Goal: Information Seeking & Learning: Learn about a topic

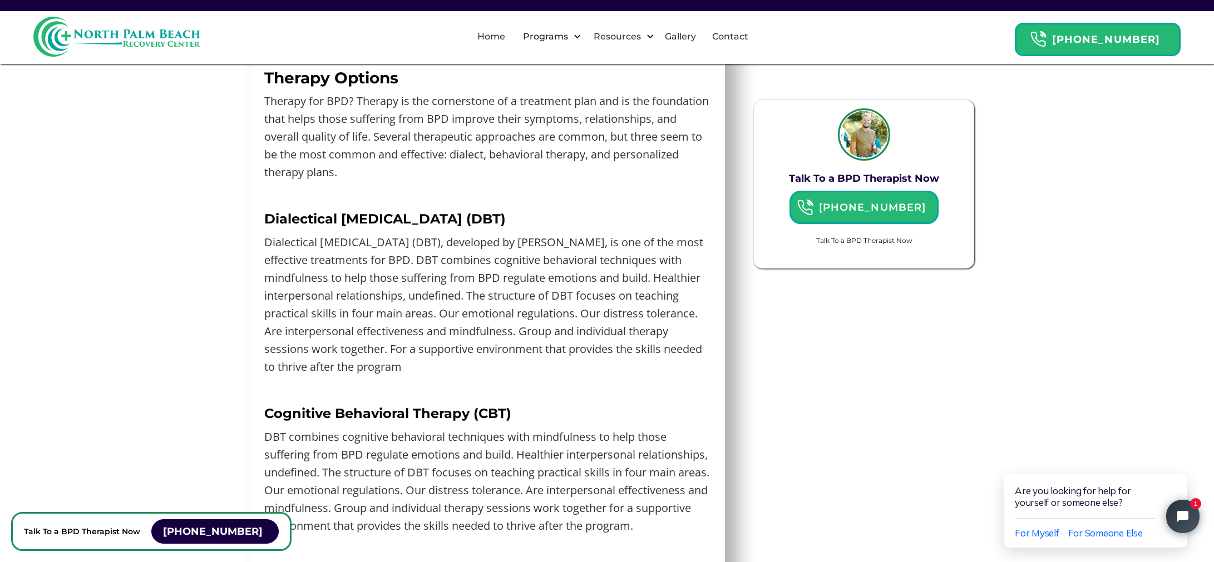
scroll to position [4275, 0]
drag, startPoint x: 266, startPoint y: 215, endPoint x: 503, endPoint y: 224, distance: 237.7
click at [503, 224] on strong "Dialectical [MEDICAL_DATA] (DBT)" at bounding box center [384, 217] width 241 height 16
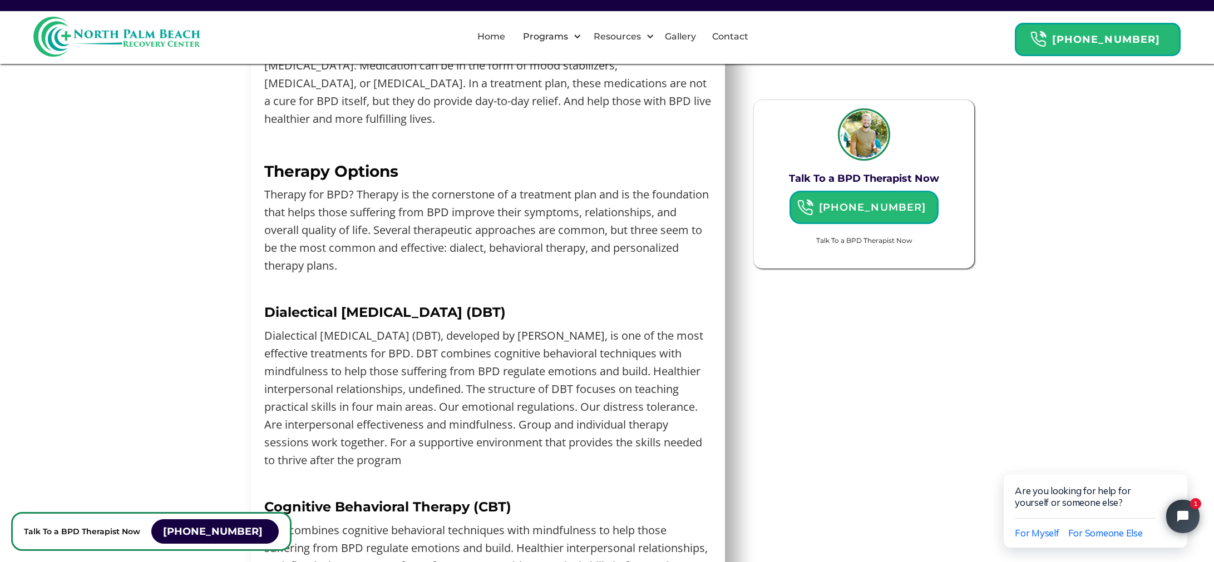
scroll to position [4182, 0]
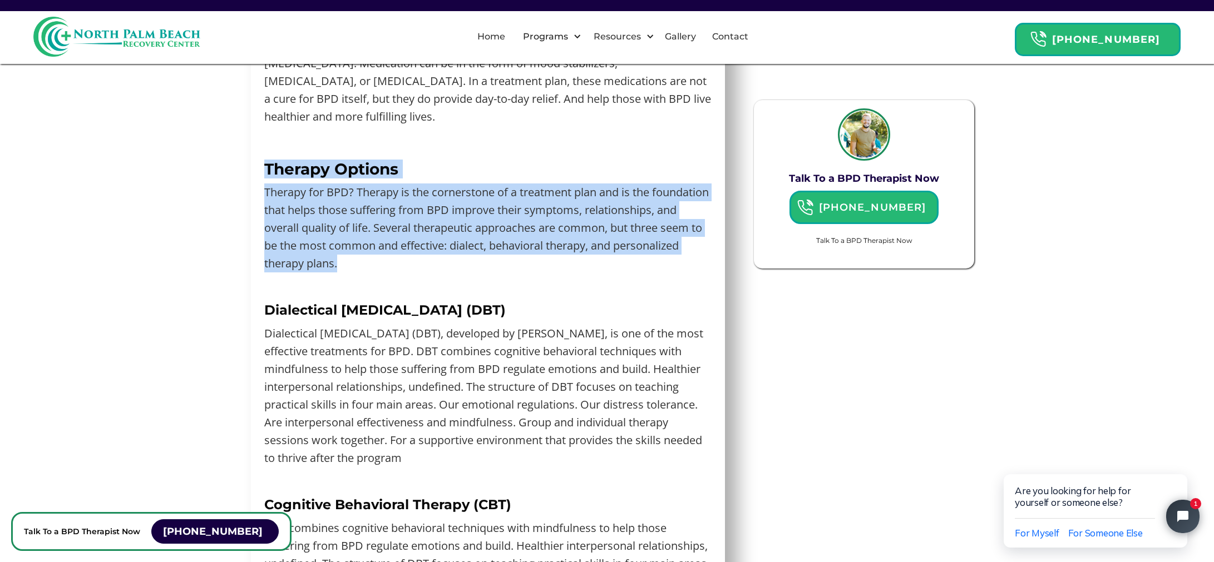
drag, startPoint x: 419, startPoint y: 270, endPoint x: 263, endPoint y: 154, distance: 194.3
click at [263, 152] on div "Living with Borderline Personality Disorder (BPD) presents significant challeng…" at bounding box center [488, 303] width 474 height 1955
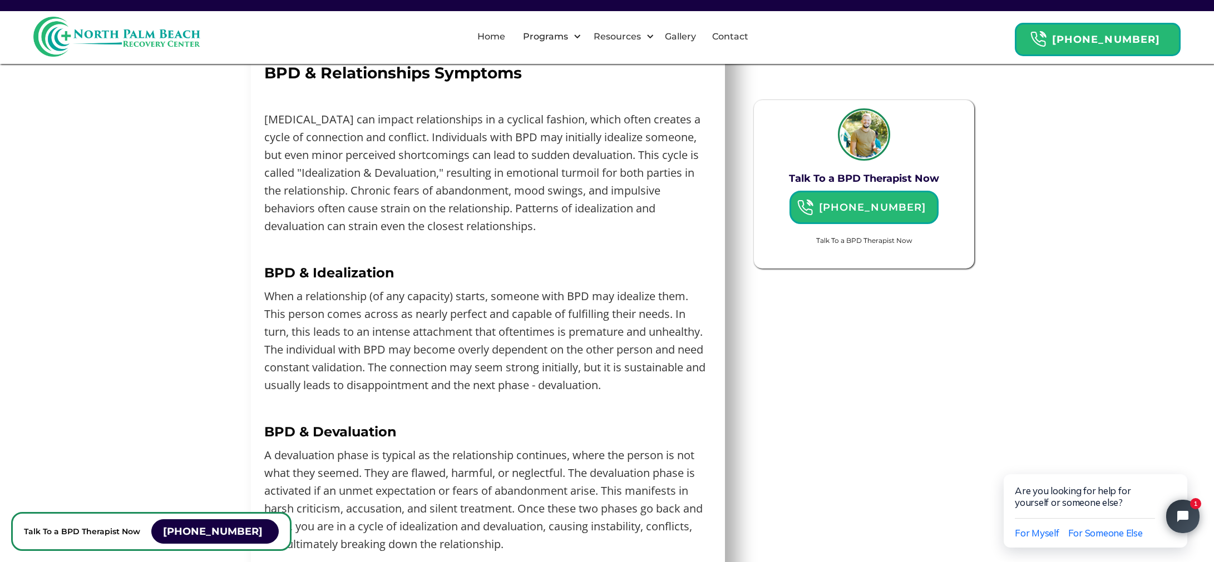
scroll to position [1694, 0]
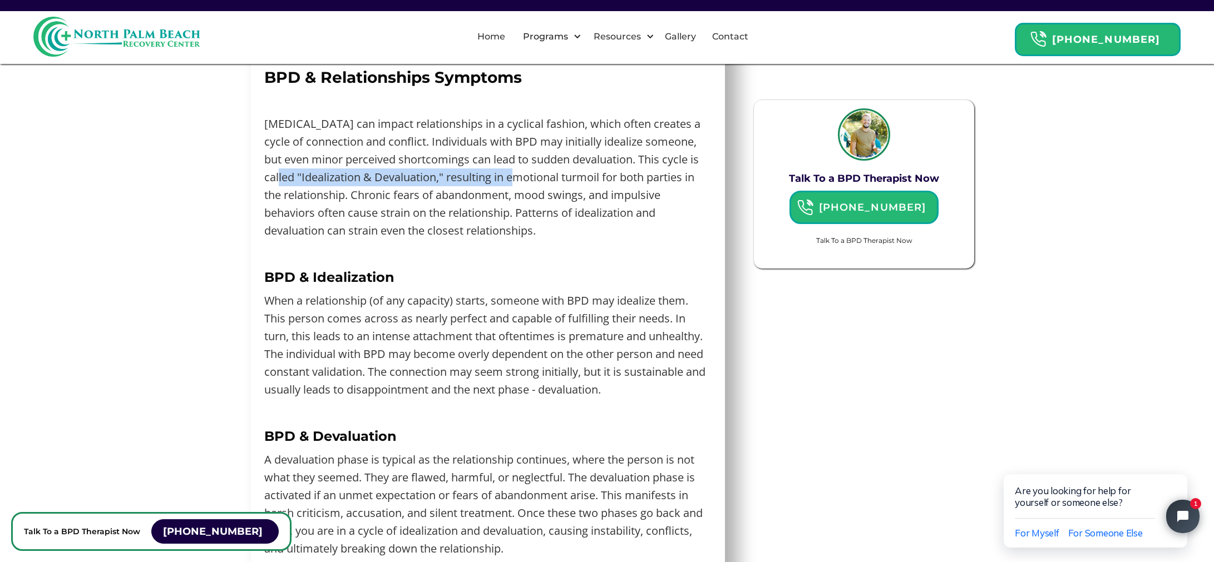
drag, startPoint x: 331, startPoint y: 179, endPoint x: 565, endPoint y: 174, distance: 234.2
click at [565, 174] on p "[MEDICAL_DATA] can impact relationships in a cyclical fashion, which often crea…" at bounding box center [487, 177] width 447 height 125
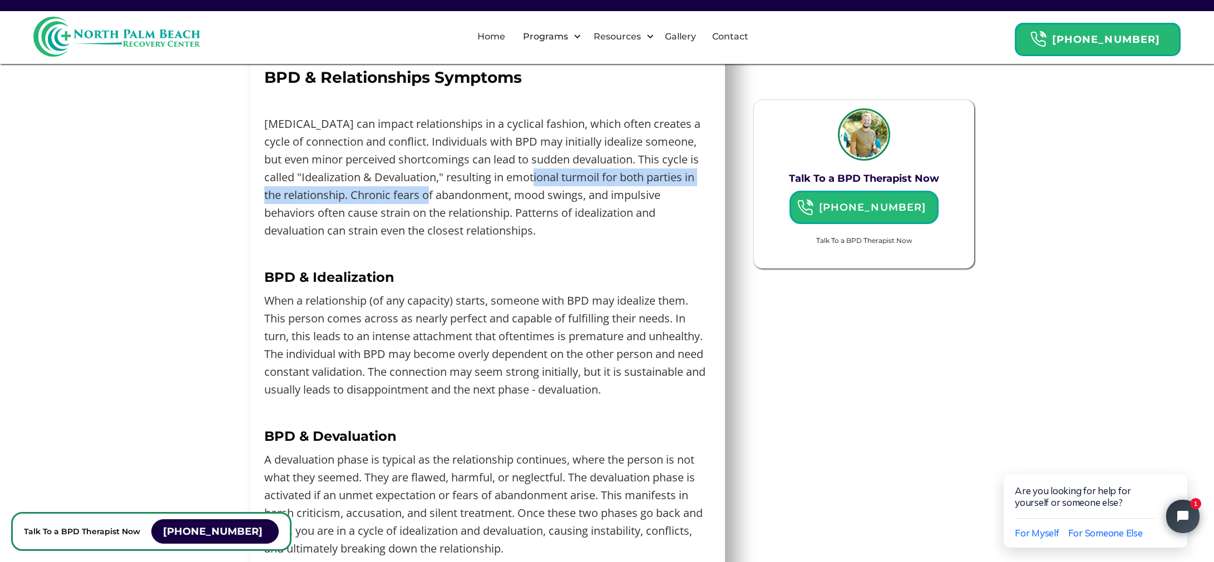
drag, startPoint x: 577, startPoint y: 176, endPoint x: 482, endPoint y: 192, distance: 96.5
click at [482, 192] on p "[MEDICAL_DATA] can impact relationships in a cyclical fashion, which often crea…" at bounding box center [487, 177] width 447 height 125
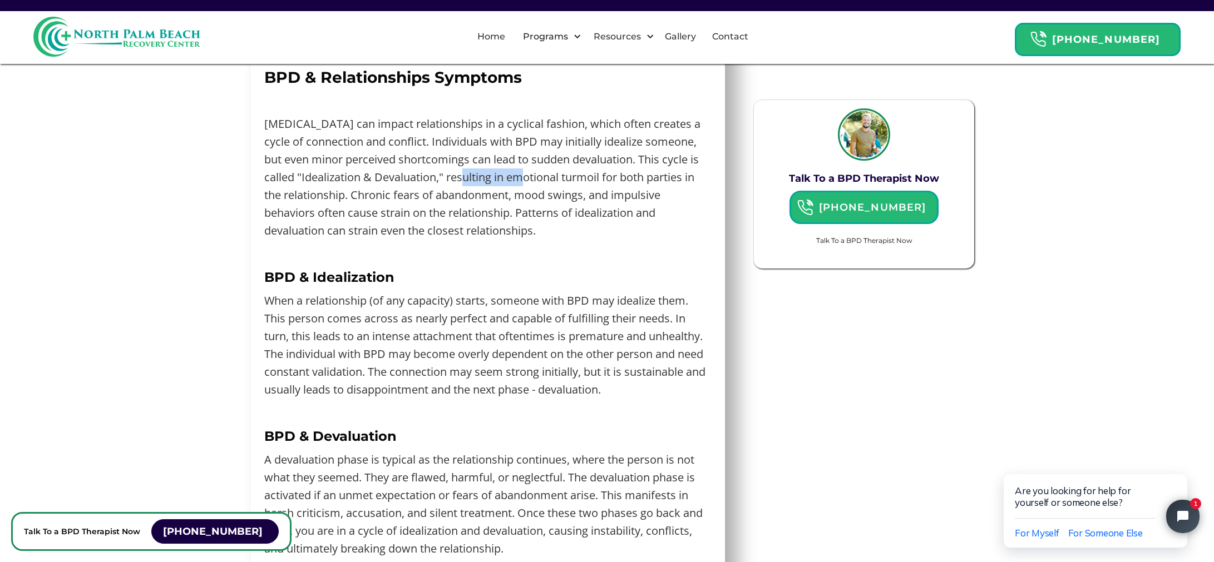
drag, startPoint x: 507, startPoint y: 176, endPoint x: 569, endPoint y: 176, distance: 61.7
click at [569, 176] on p "[MEDICAL_DATA] can impact relationships in a cyclical fashion, which often crea…" at bounding box center [487, 177] width 447 height 125
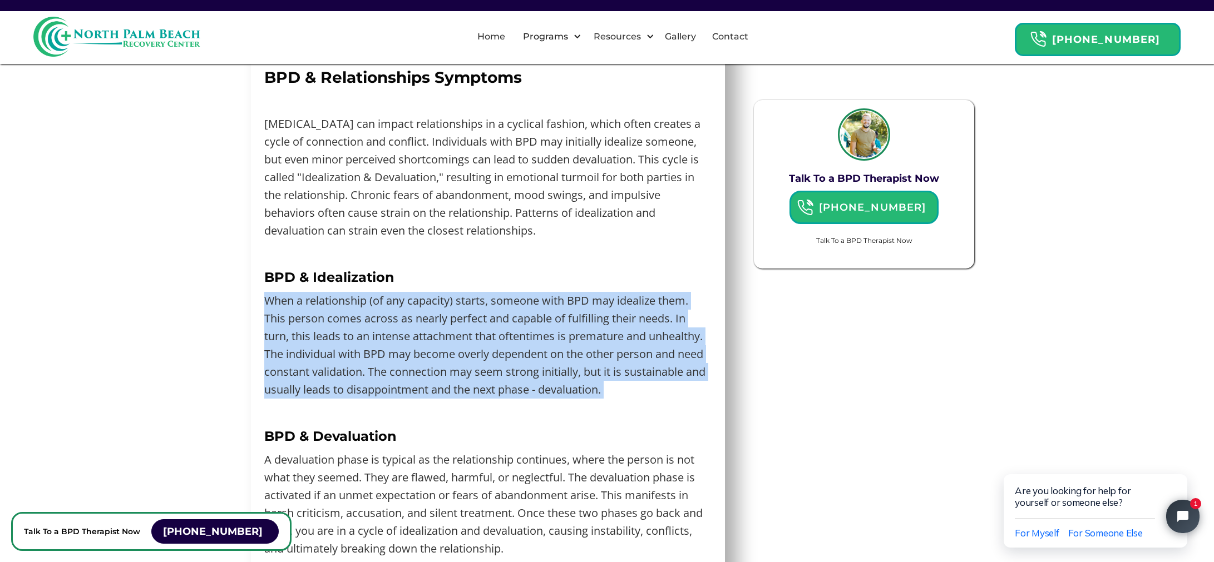
drag, startPoint x: 264, startPoint y: 302, endPoint x: 617, endPoint y: 400, distance: 366.0
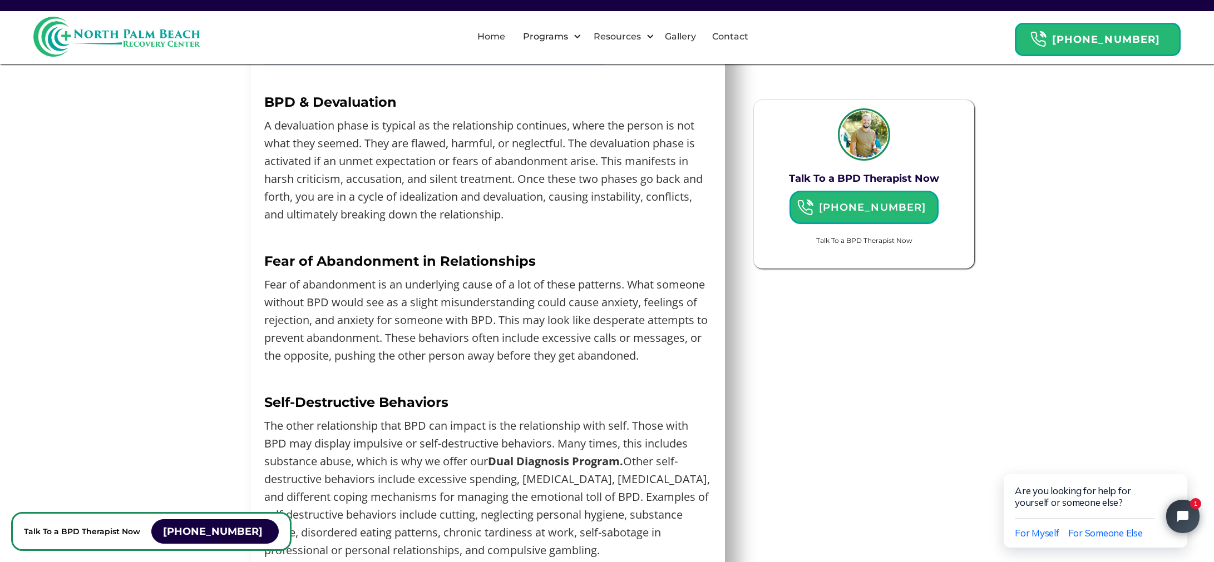
scroll to position [2034, 0]
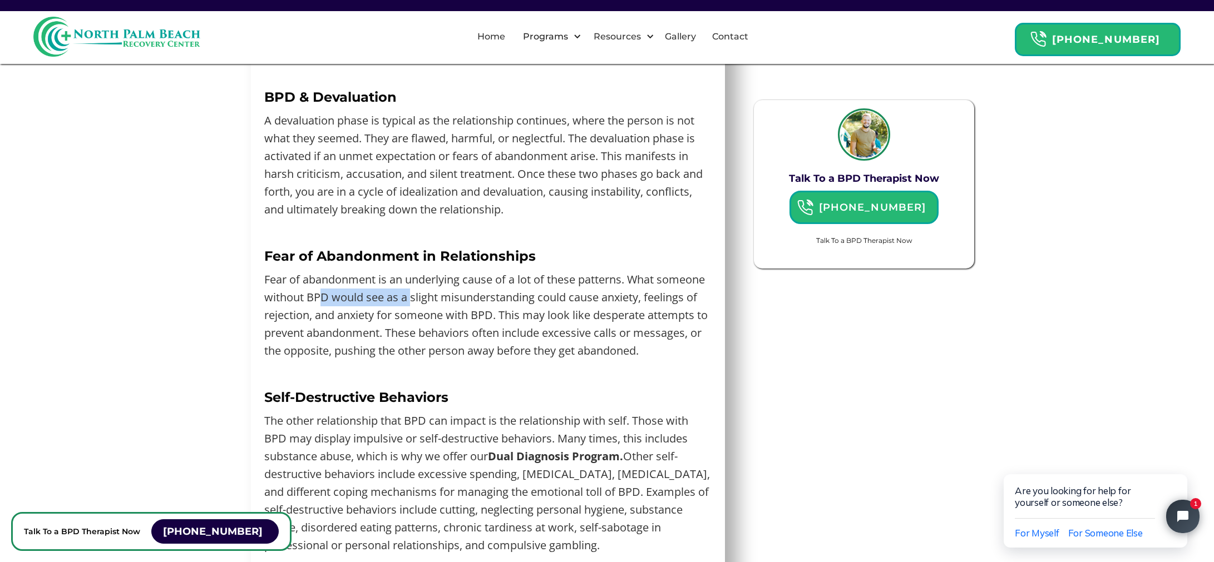
drag, startPoint x: 321, startPoint y: 298, endPoint x: 412, endPoint y: 299, distance: 90.7
click at [412, 299] on p "Fear of abandonment is an underlying cause of a lot of these patterns. What som…" at bounding box center [487, 315] width 447 height 89
click at [566, 300] on p "Fear of abandonment is an underlying cause of a lot of these patterns. What som…" at bounding box center [487, 315] width 447 height 89
drag, startPoint x: 599, startPoint y: 299, endPoint x: 314, endPoint y: 319, distance: 286.0
click at [314, 319] on p "Fear of abandonment is an underlying cause of a lot of these patterns. What som…" at bounding box center [487, 315] width 447 height 89
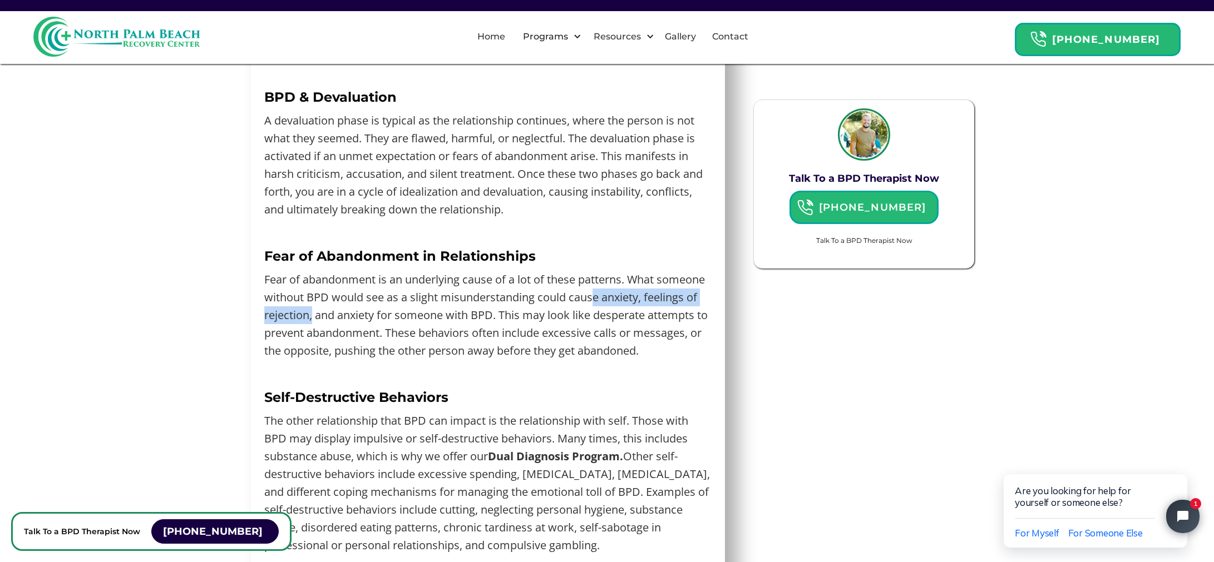
drag, startPoint x: 314, startPoint y: 319, endPoint x: 404, endPoint y: 319, distance: 90.7
click at [314, 319] on p "Fear of abandonment is an underlying cause of a lot of these patterns. What som…" at bounding box center [487, 315] width 447 height 89
drag, startPoint x: 645, startPoint y: 295, endPoint x: 370, endPoint y: 338, distance: 278.2
click at [309, 309] on p "Fear of abandonment is an underlying cause of a lot of these patterns. What som…" at bounding box center [487, 315] width 447 height 89
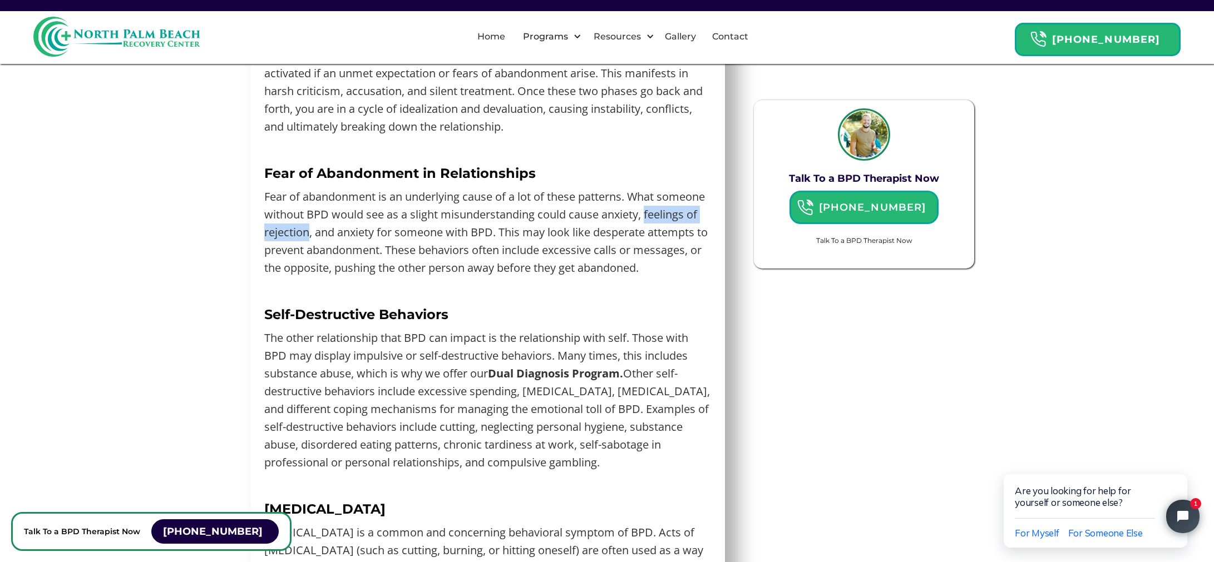
scroll to position [2117, 0]
drag, startPoint x: 325, startPoint y: 325, endPoint x: 427, endPoint y: 324, distance: 101.8
click at [427, 324] on div "Borderline personality disorder (BPD) is one of the most common personality dis…" at bounding box center [487, 156] width 447 height 2256
drag, startPoint x: 433, startPoint y: 352, endPoint x: 471, endPoint y: 360, distance: 38.7
click at [470, 360] on p "The other relationship that BPD can impact is the relationship with self. Those…" at bounding box center [487, 400] width 447 height 142
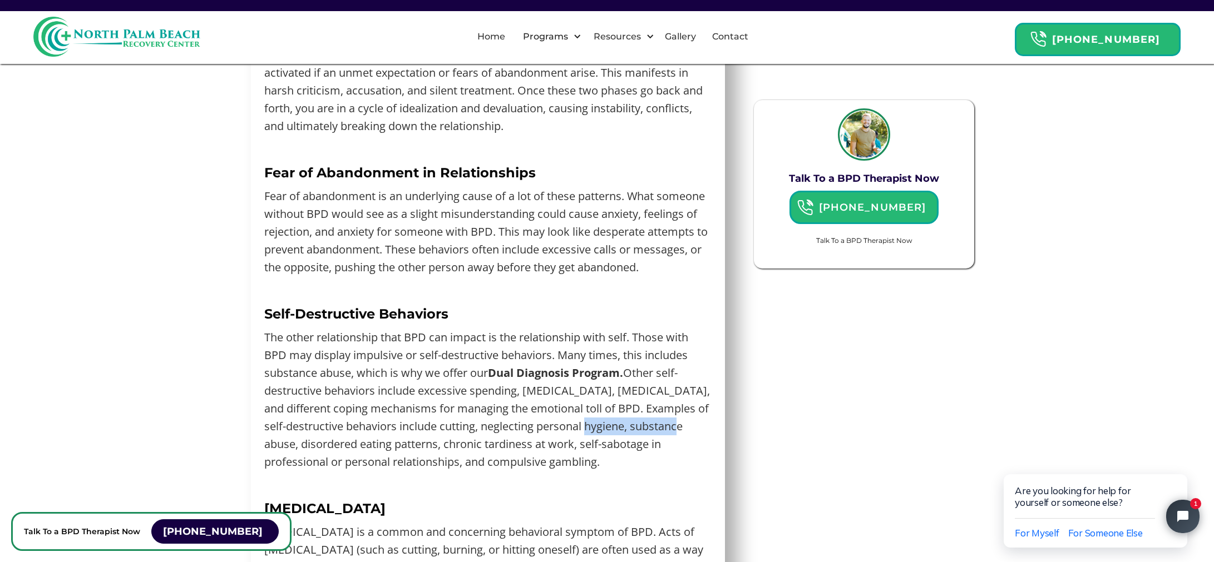
drag, startPoint x: 619, startPoint y: 433, endPoint x: 700, endPoint y: 428, distance: 81.4
click at [700, 428] on p "The other relationship that BPD can impact is the relationship with self. Those…" at bounding box center [487, 400] width 447 height 142
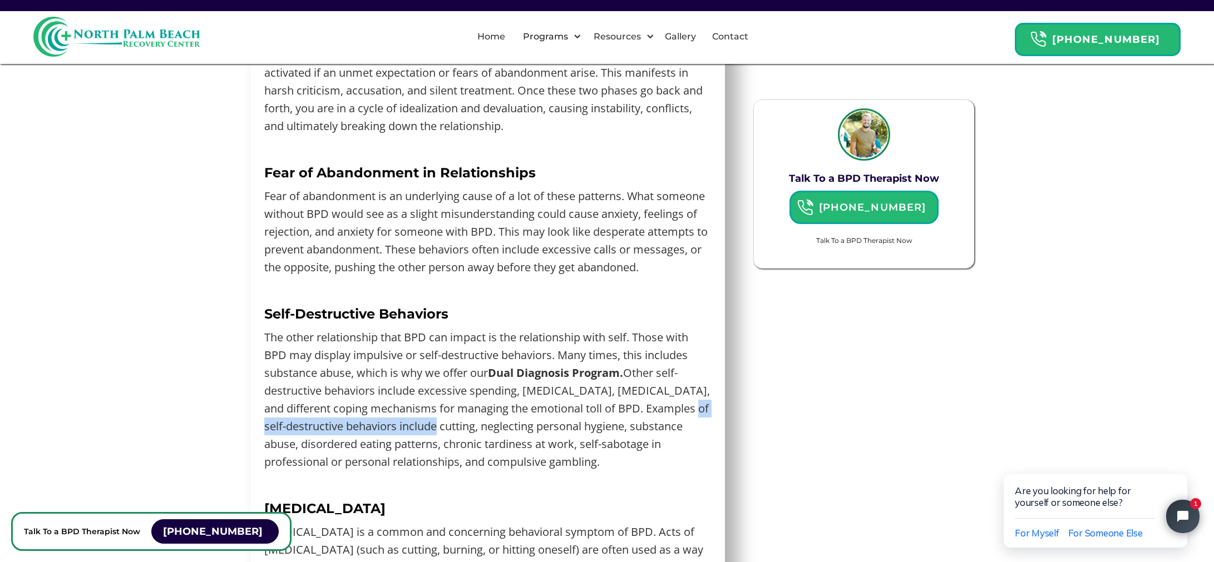
scroll to position [2116, 0]
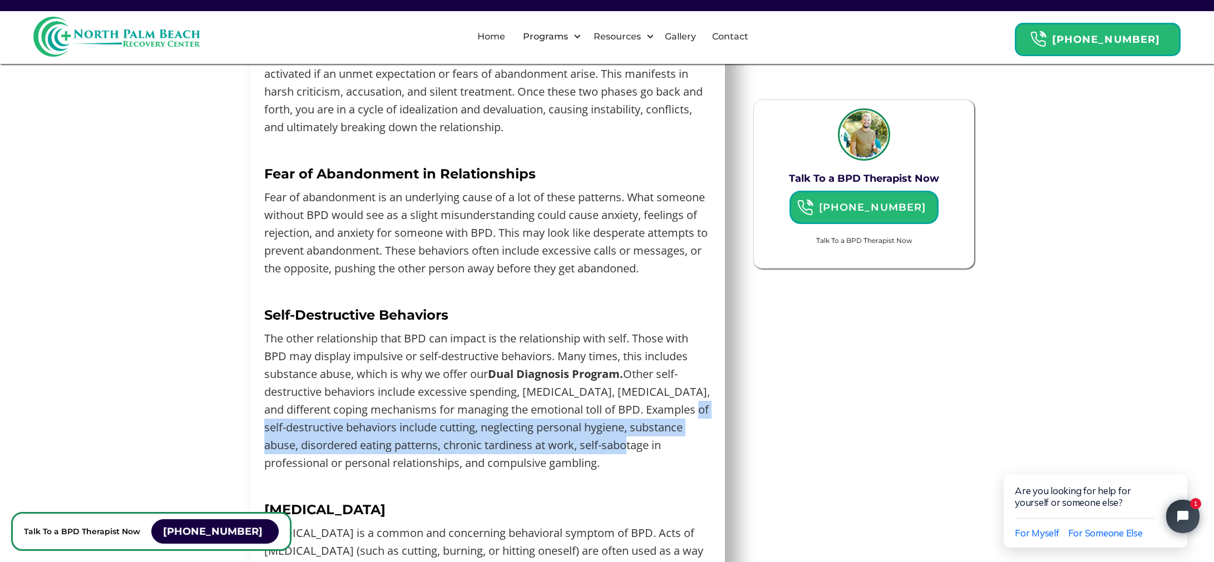
drag, startPoint x: 265, startPoint y: 424, endPoint x: 629, endPoint y: 445, distance: 364.3
click at [629, 445] on p "The other relationship that BPD can impact is the relationship with self. Those…" at bounding box center [487, 401] width 447 height 142
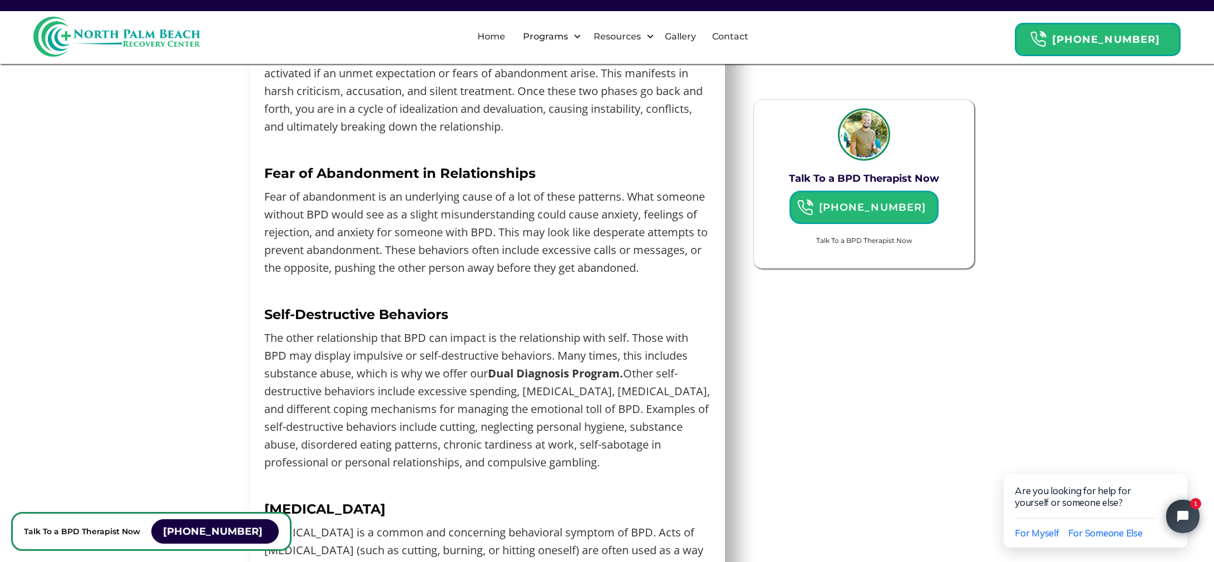
click at [538, 369] on strong "Dual Diagnosis Program." at bounding box center [555, 373] width 135 height 15
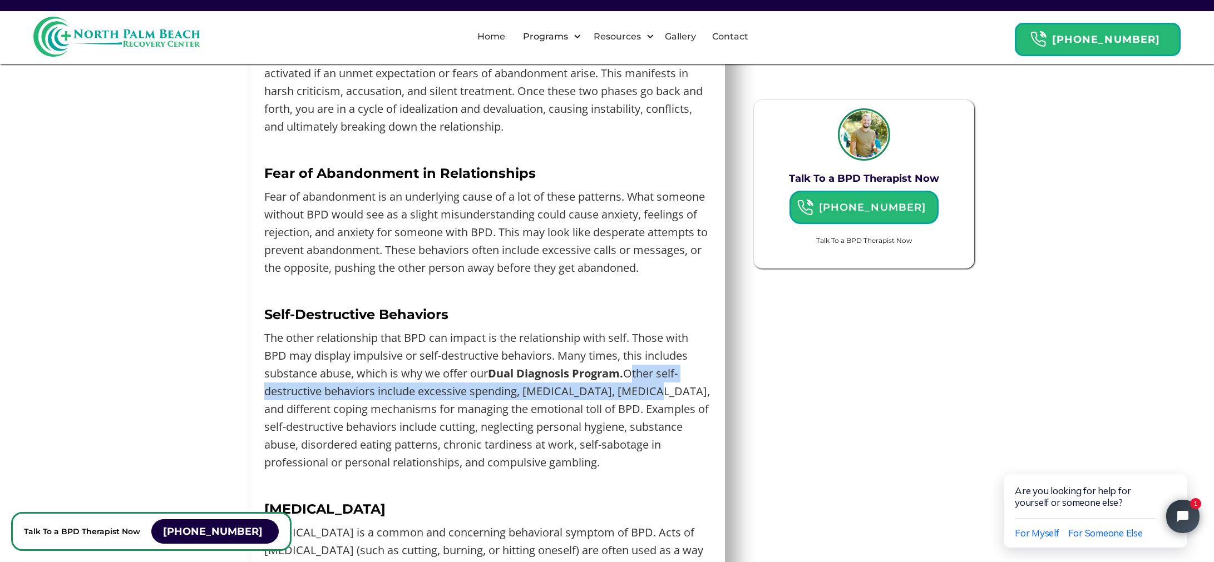
drag, startPoint x: 634, startPoint y: 372, endPoint x: 639, endPoint y: 391, distance: 20.2
click at [639, 391] on p "The other relationship that BPD can impact is the relationship with self. Those…" at bounding box center [487, 400] width 447 height 142
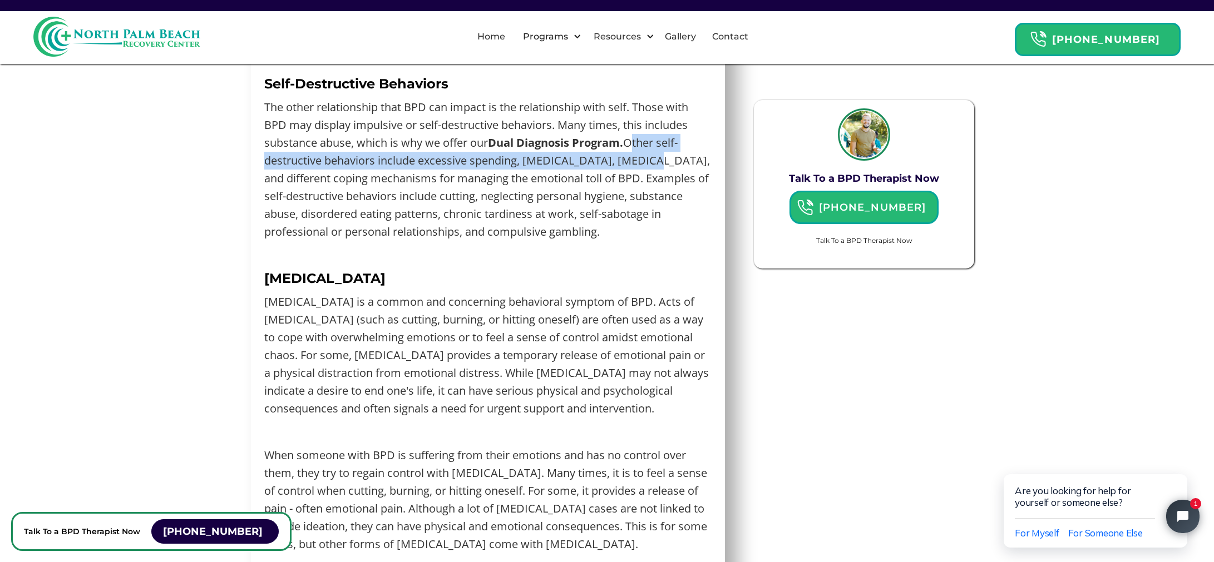
scroll to position [2349, 0]
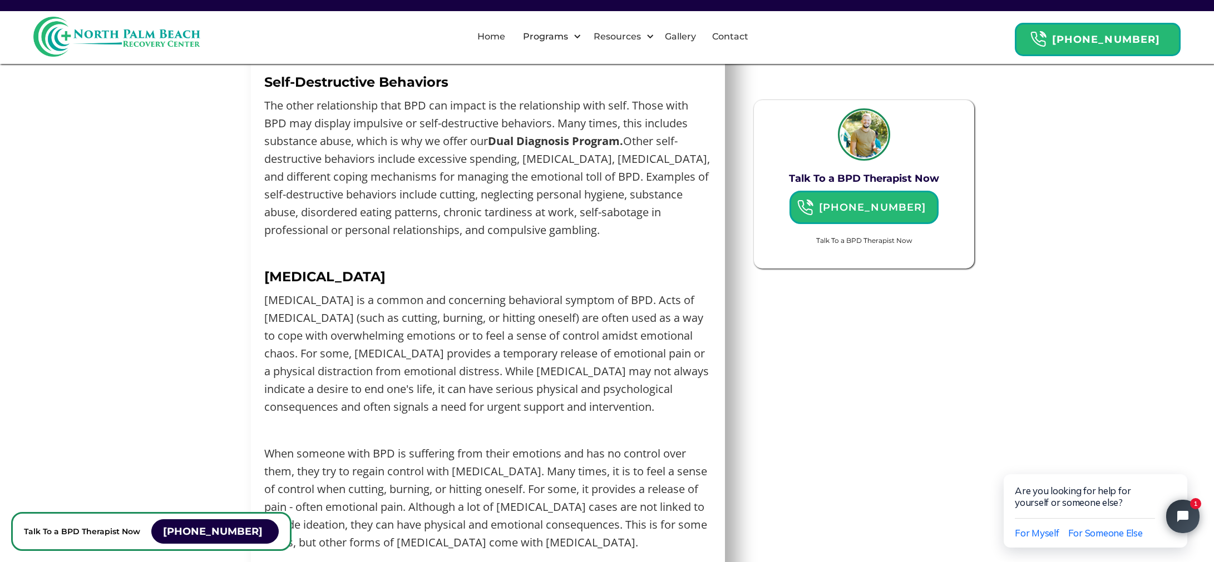
click at [558, 231] on p "The other relationship that BPD can impact is the relationship with self. Those…" at bounding box center [487, 168] width 447 height 142
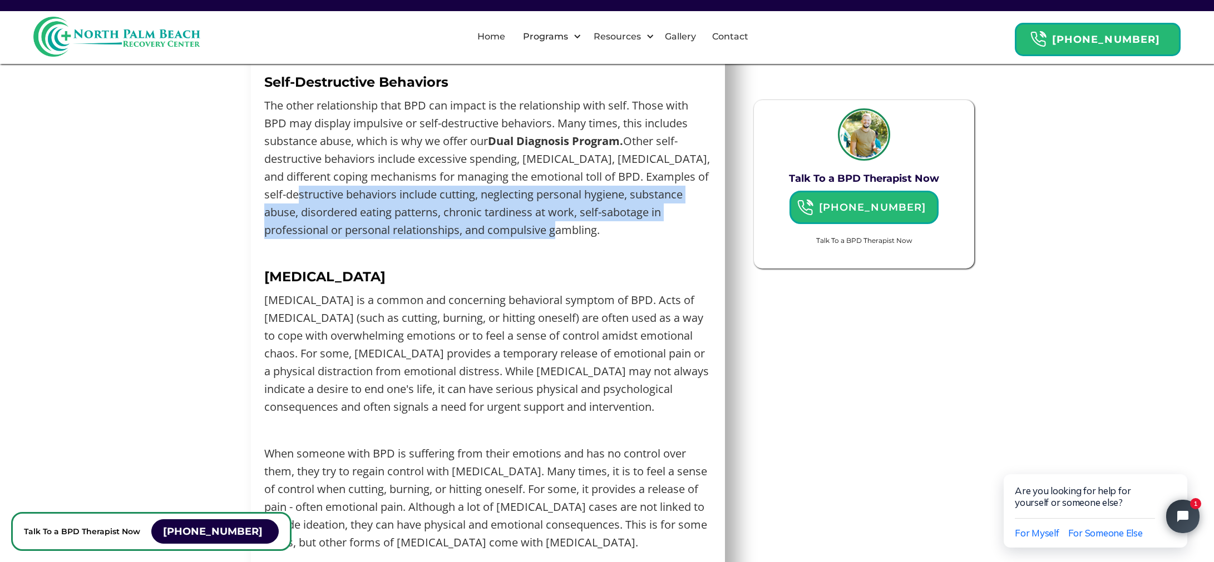
drag, startPoint x: 545, startPoint y: 230, endPoint x: 367, endPoint y: 209, distance: 179.2
click at [315, 192] on p "The other relationship that BPD can impact is the relationship with self. Those…" at bounding box center [487, 168] width 447 height 142
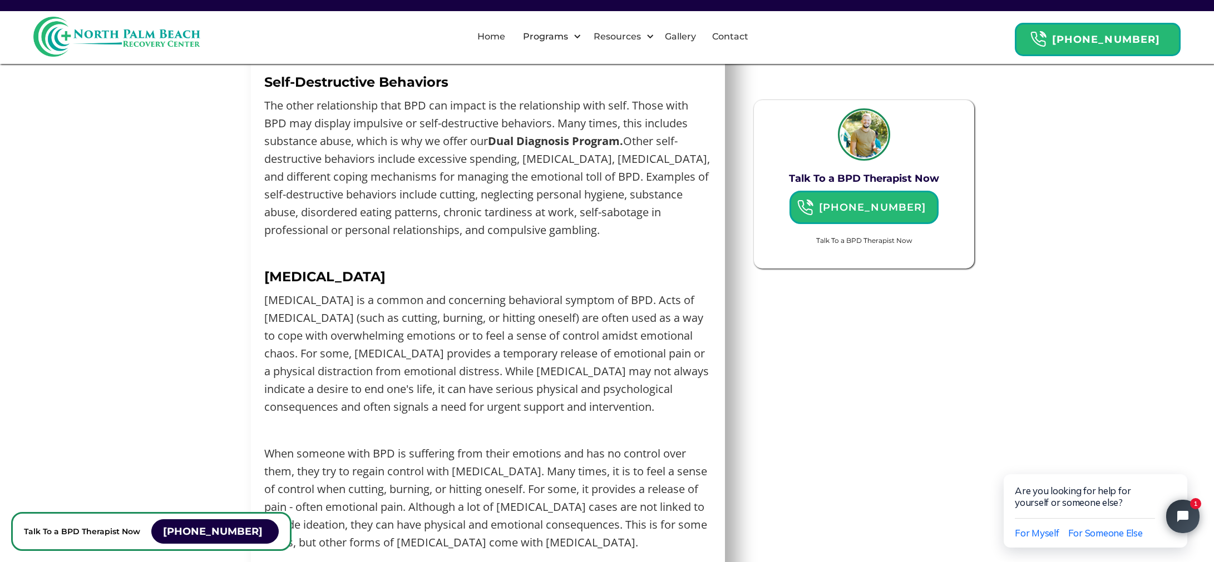
click at [421, 227] on p "The other relationship that BPD can impact is the relationship with self. Those…" at bounding box center [487, 168] width 447 height 142
drag, startPoint x: 413, startPoint y: 231, endPoint x: 516, endPoint y: 234, distance: 103.5
click at [516, 234] on p "The other relationship that BPD can impact is the relationship with self. Those…" at bounding box center [487, 168] width 447 height 142
drag, startPoint x: 546, startPoint y: 213, endPoint x: 378, endPoint y: 232, distance: 168.5
click at [378, 232] on p "The other relationship that BPD can impact is the relationship with self. Those…" at bounding box center [487, 168] width 447 height 142
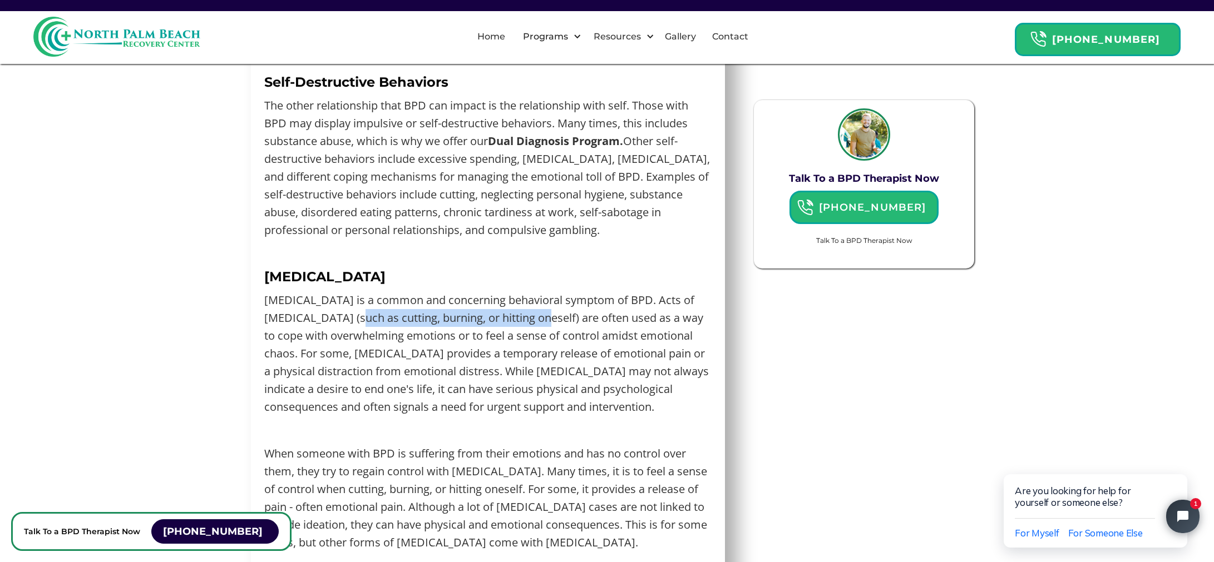
drag, startPoint x: 349, startPoint y: 321, endPoint x: 498, endPoint y: 318, distance: 149.7
click at [498, 318] on p "[MEDICAL_DATA] is a common and concerning behavioral symptom of BPD. Acts of [M…" at bounding box center [487, 353] width 447 height 125
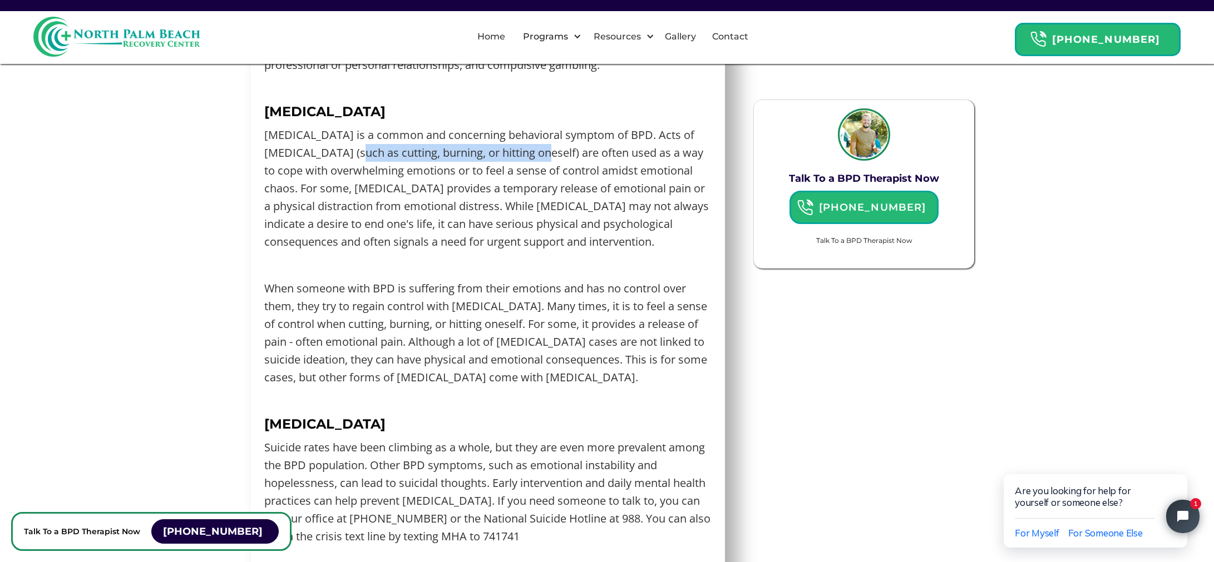
scroll to position [2515, 0]
click at [515, 316] on p "When someone with BPD is suffering from their emotions and has no control over …" at bounding box center [487, 332] width 447 height 107
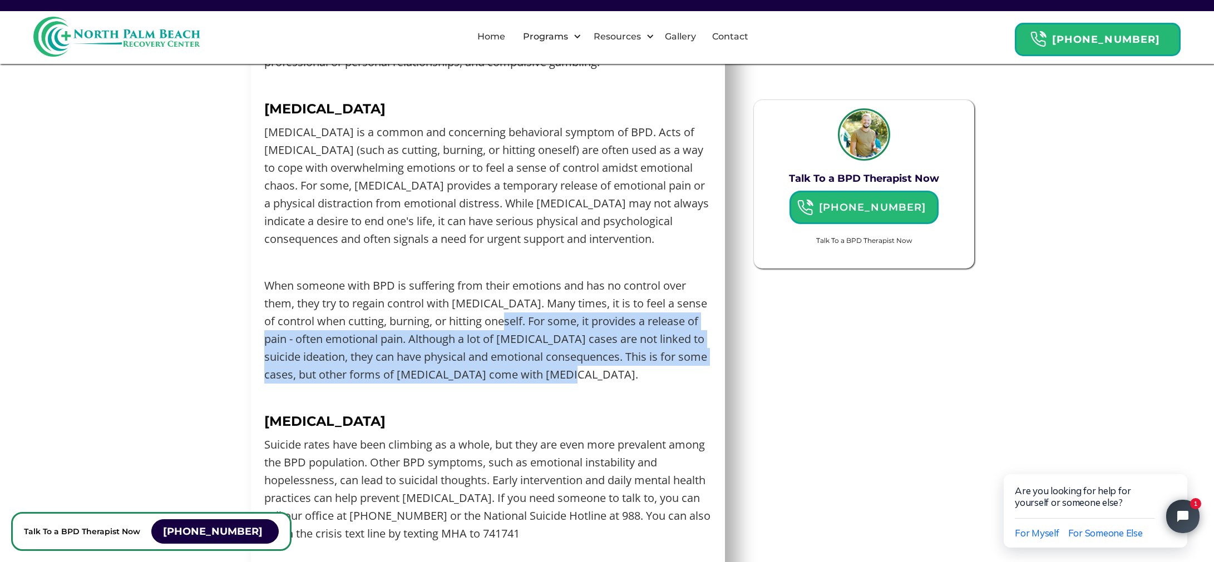
drag, startPoint x: 515, startPoint y: 319, endPoint x: 574, endPoint y: 375, distance: 81.8
click at [574, 375] on p "When someone with BPD is suffering from their emotions and has no control over …" at bounding box center [487, 330] width 447 height 107
click at [499, 359] on p "When someone with BPD is suffering from their emotions and has no control over …" at bounding box center [487, 330] width 447 height 107
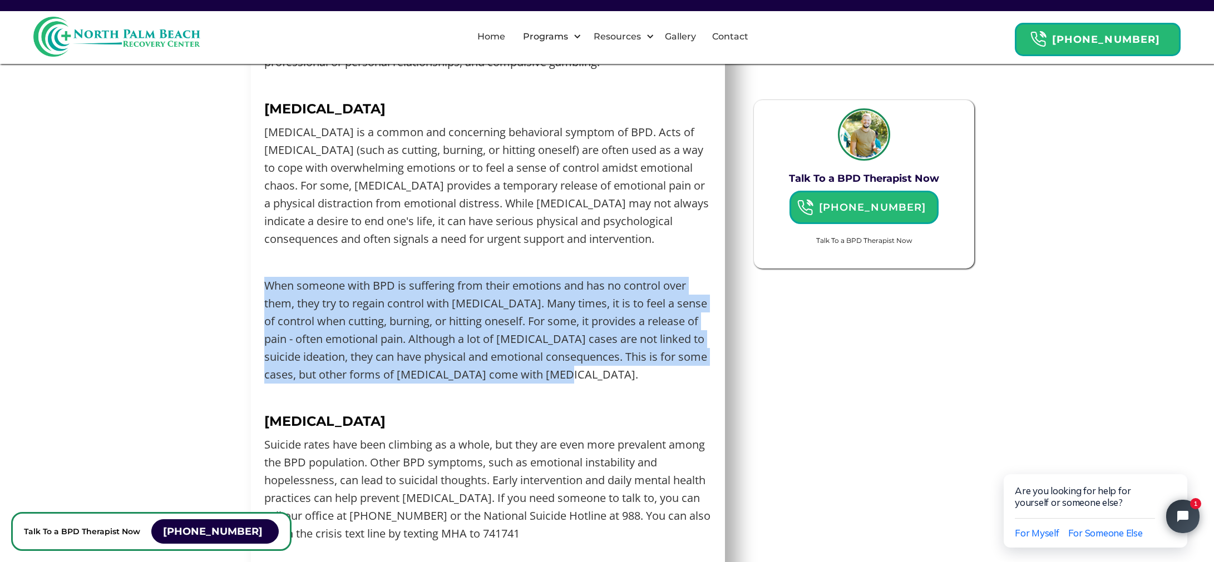
drag, startPoint x: 266, startPoint y: 286, endPoint x: 557, endPoint y: 372, distance: 302.7
click at [557, 372] on p "When someone with BPD is suffering from their emotions and has no control over …" at bounding box center [487, 330] width 447 height 107
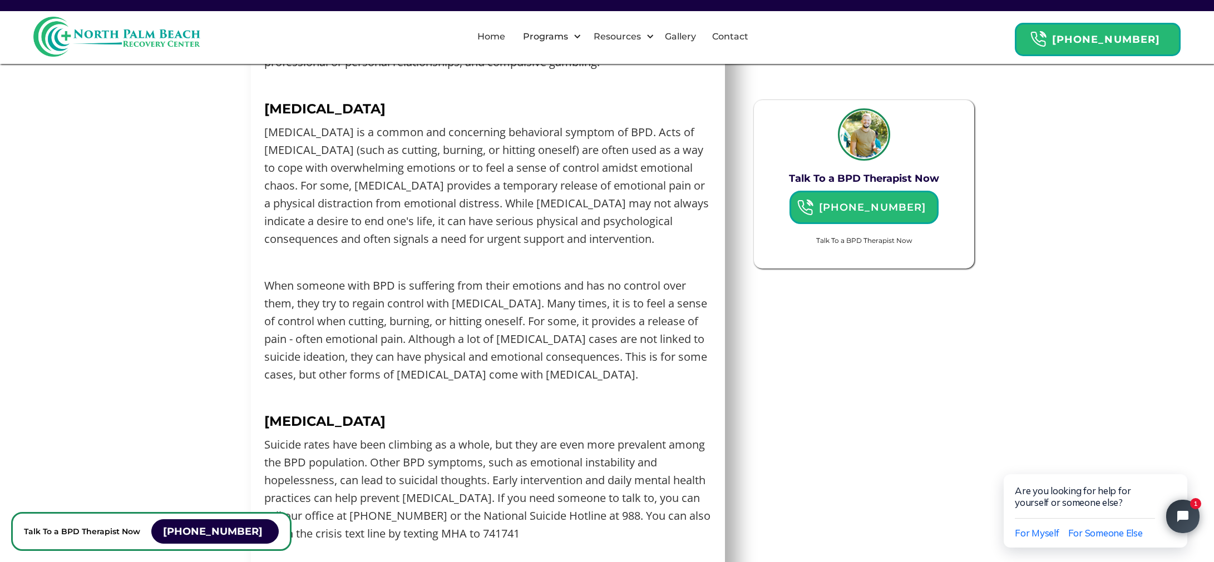
click at [557, 372] on p "When someone with BPD is suffering from their emotions and has no control over …" at bounding box center [487, 330] width 447 height 107
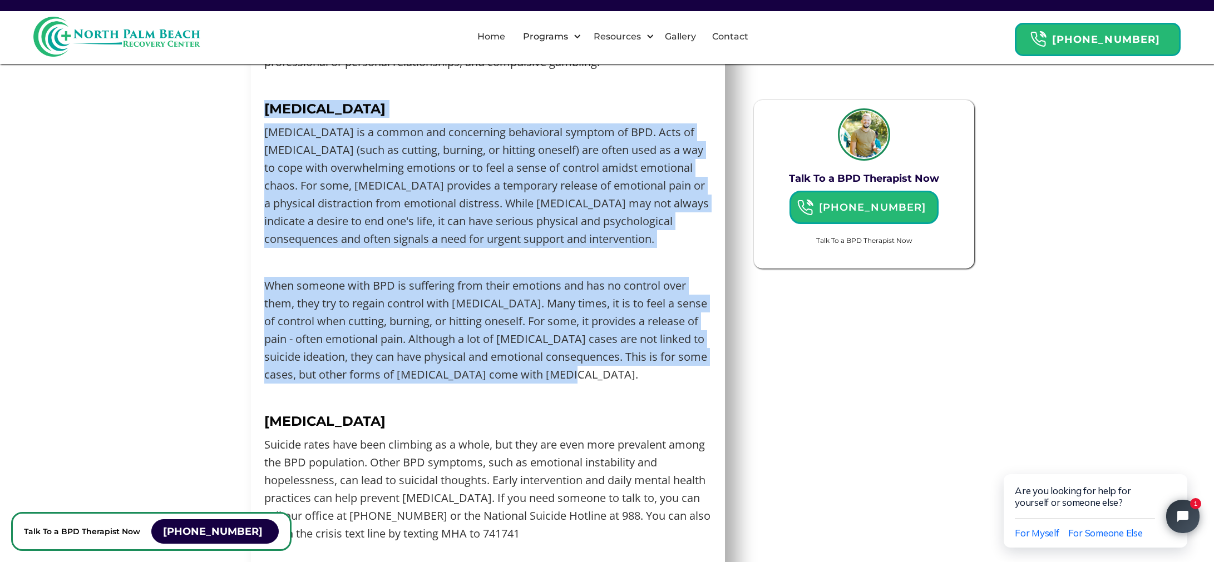
drag, startPoint x: 558, startPoint y: 374, endPoint x: 316, endPoint y: 160, distance: 323.9
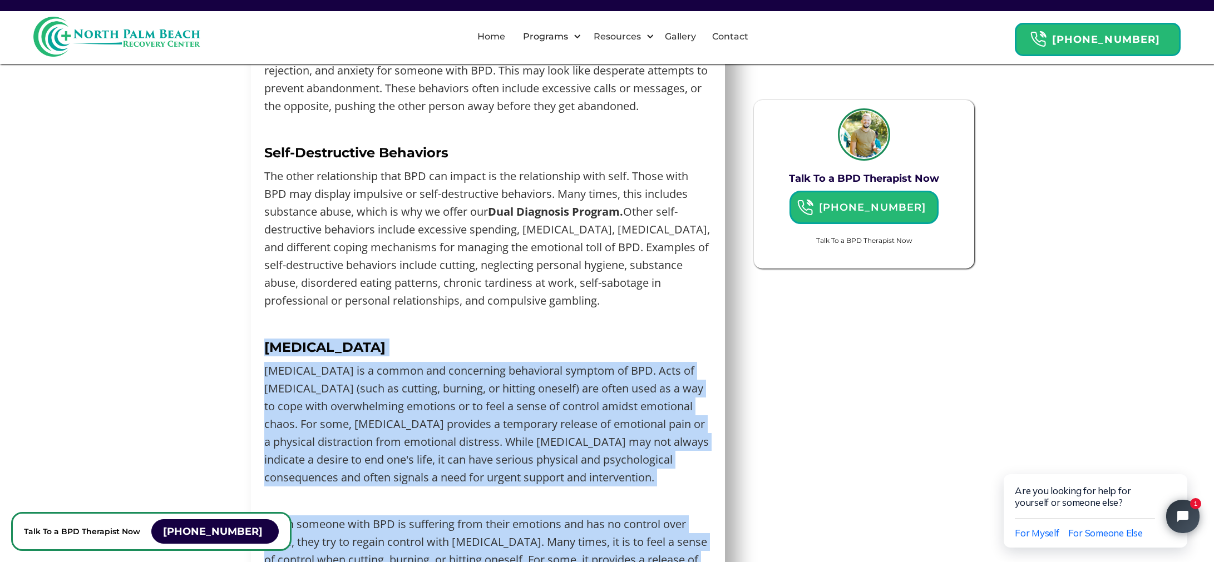
scroll to position [2277, 0]
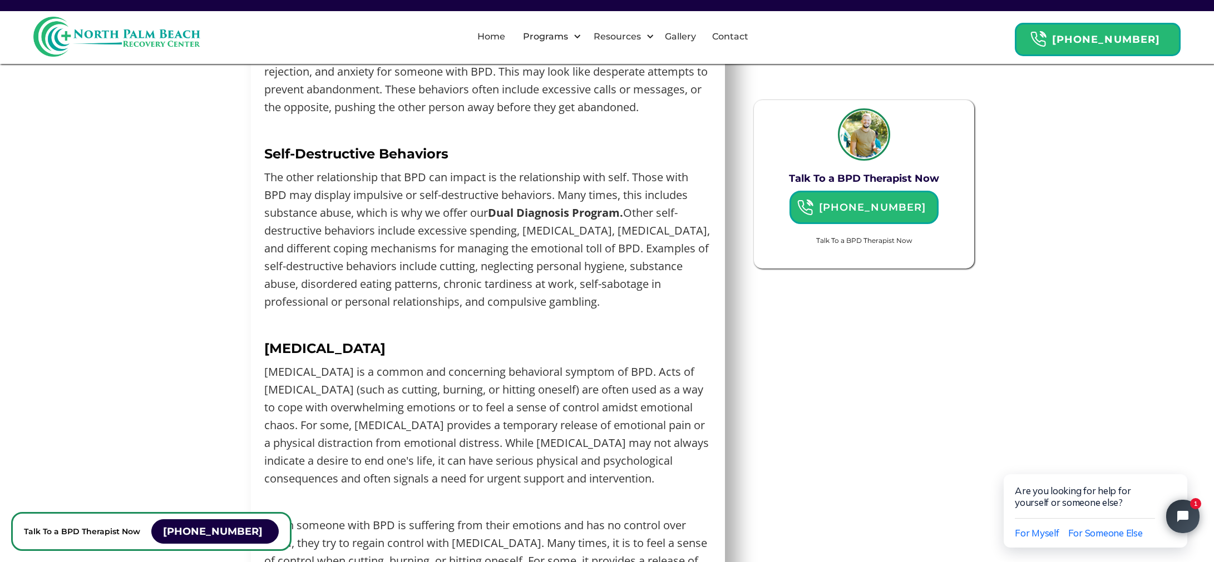
click at [390, 191] on p "The other relationship that BPD can impact is the relationship with self. Those…" at bounding box center [487, 240] width 447 height 142
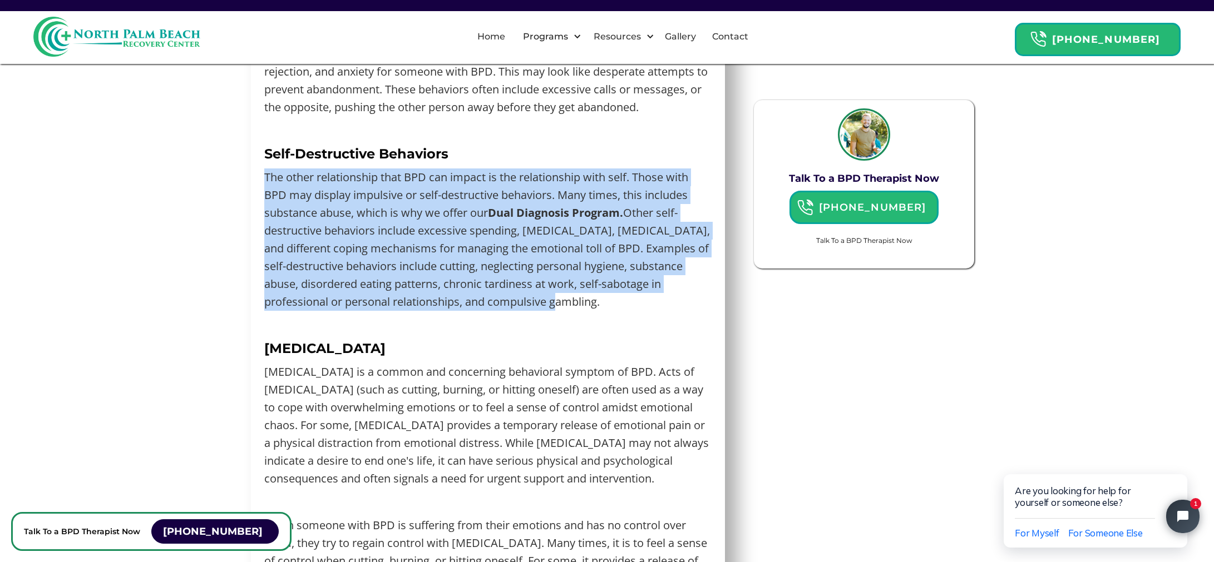
drag, startPoint x: 524, startPoint y: 305, endPoint x: 261, endPoint y: 175, distance: 293.0
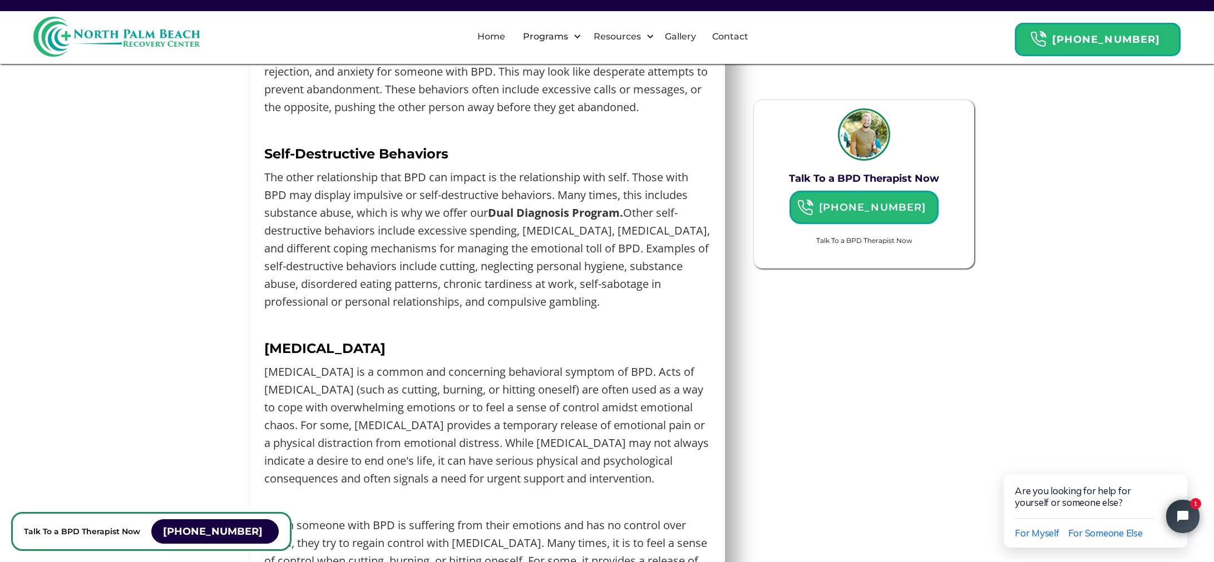
click at [264, 157] on strong "Self-Destructive Behaviors" at bounding box center [356, 154] width 184 height 16
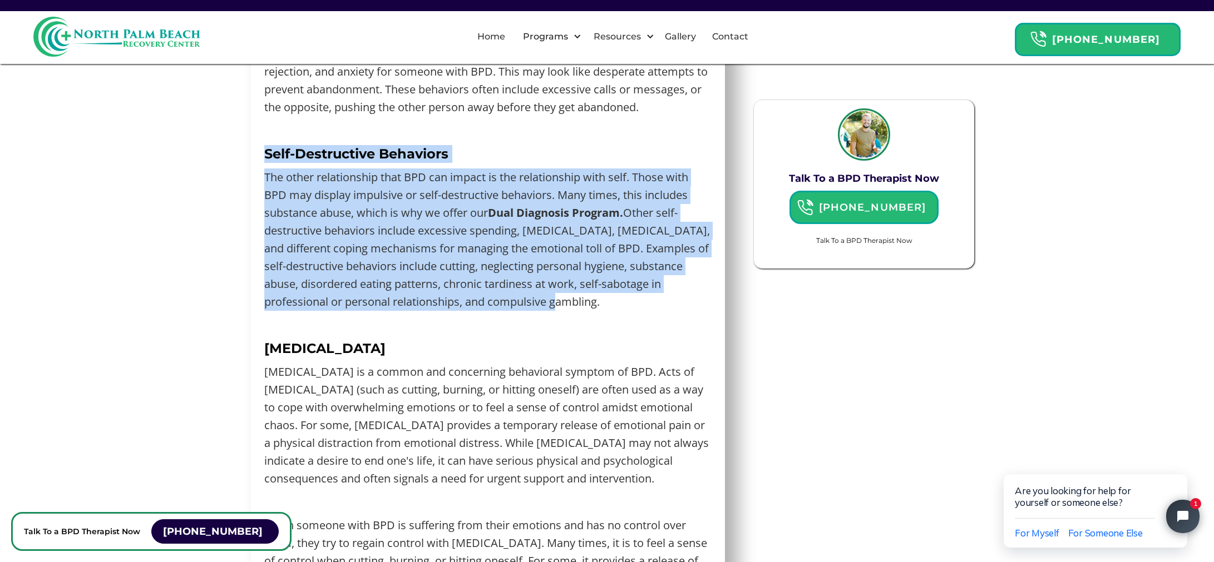
drag, startPoint x: 265, startPoint y: 155, endPoint x: 525, endPoint y: 300, distance: 297.3
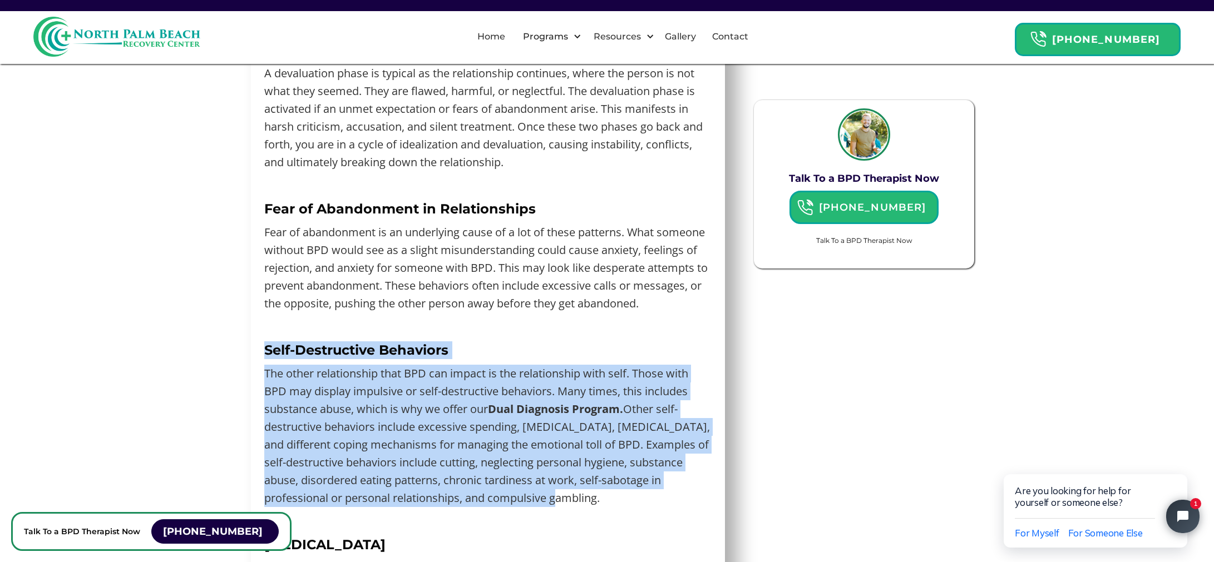
scroll to position [2075, 0]
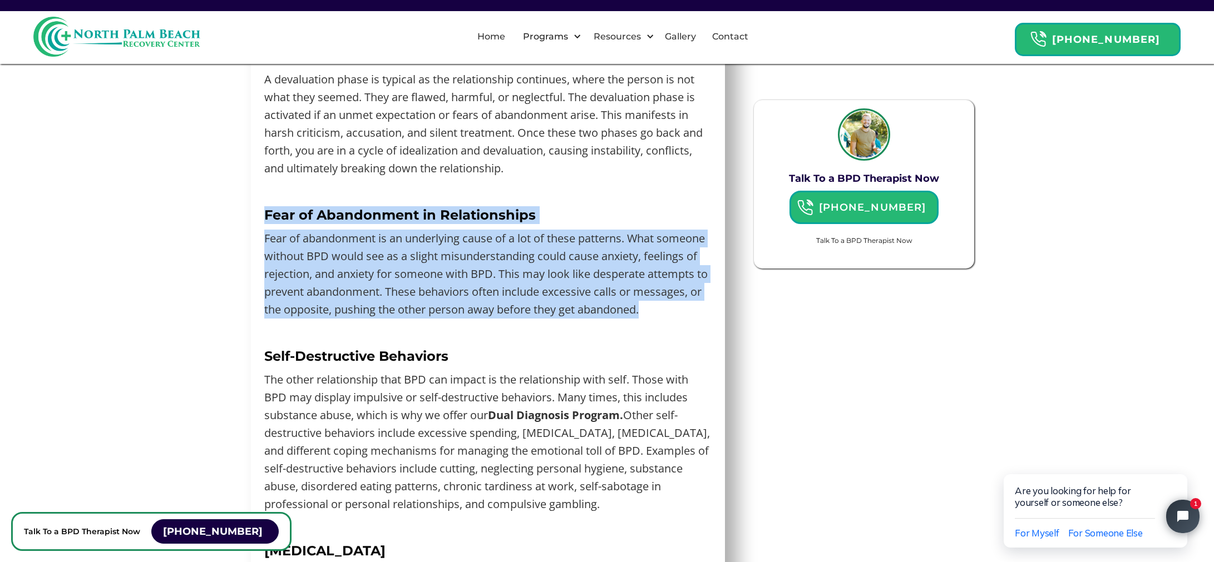
drag, startPoint x: 646, startPoint y: 309, endPoint x: 263, endPoint y: 205, distance: 397.6
click at [263, 205] on div "Borderline personality disorder (BPD) is one of the most common personality dis…" at bounding box center [488, 199] width 474 height 2280
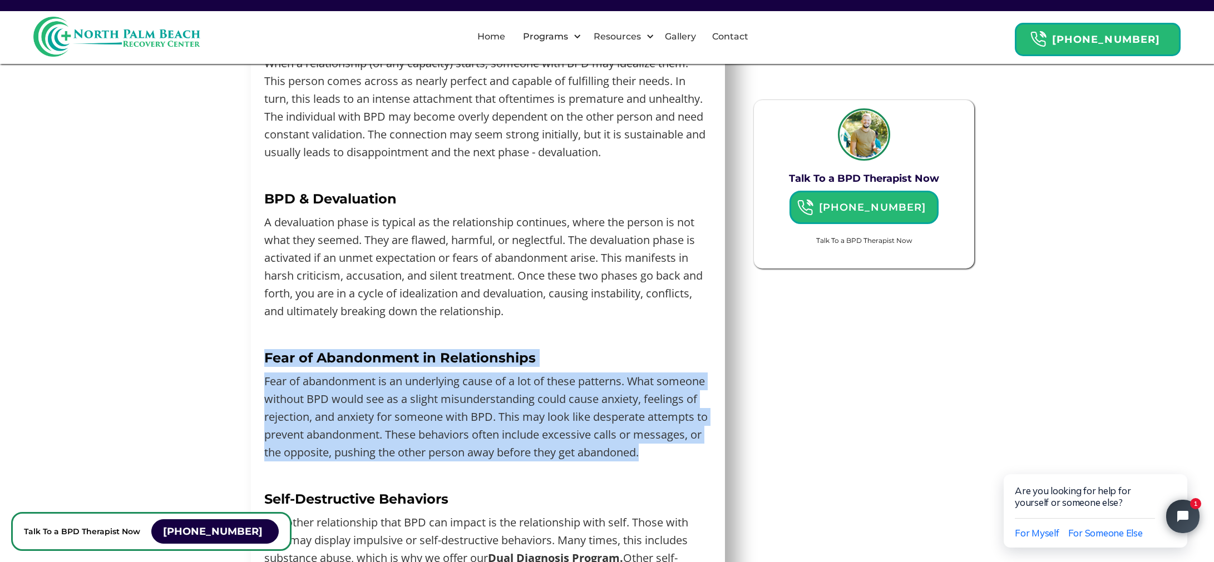
scroll to position [1930, 0]
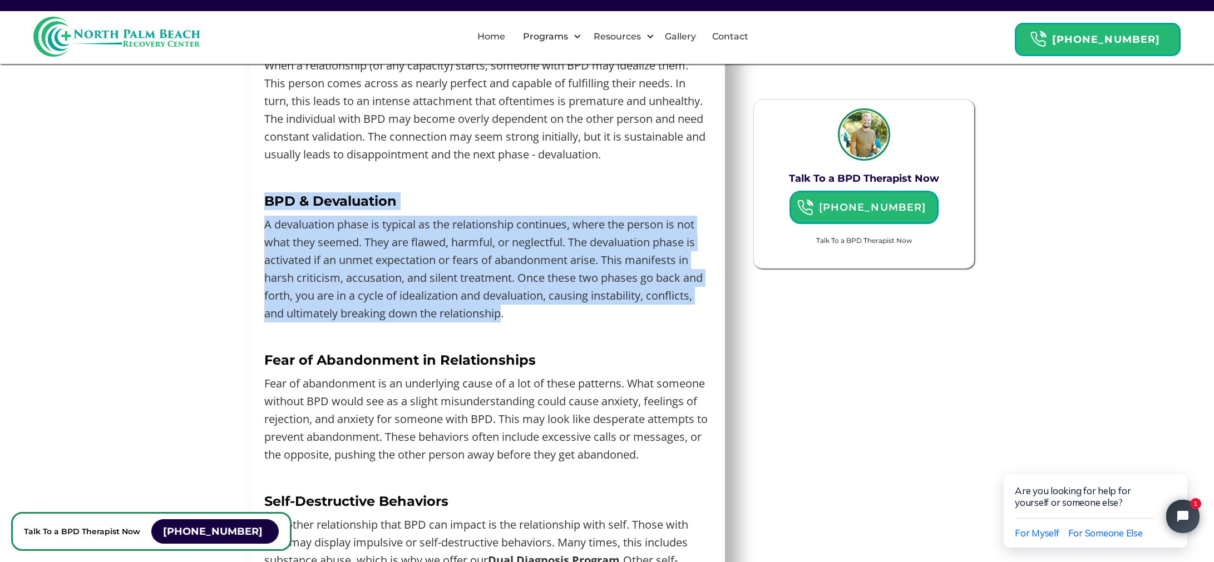
drag, startPoint x: 265, startPoint y: 198, endPoint x: 516, endPoint y: 319, distance: 277.9
click at [502, 320] on div "Borderline personality disorder (BPD) is one of the most common personality dis…" at bounding box center [487, 344] width 447 height 2256
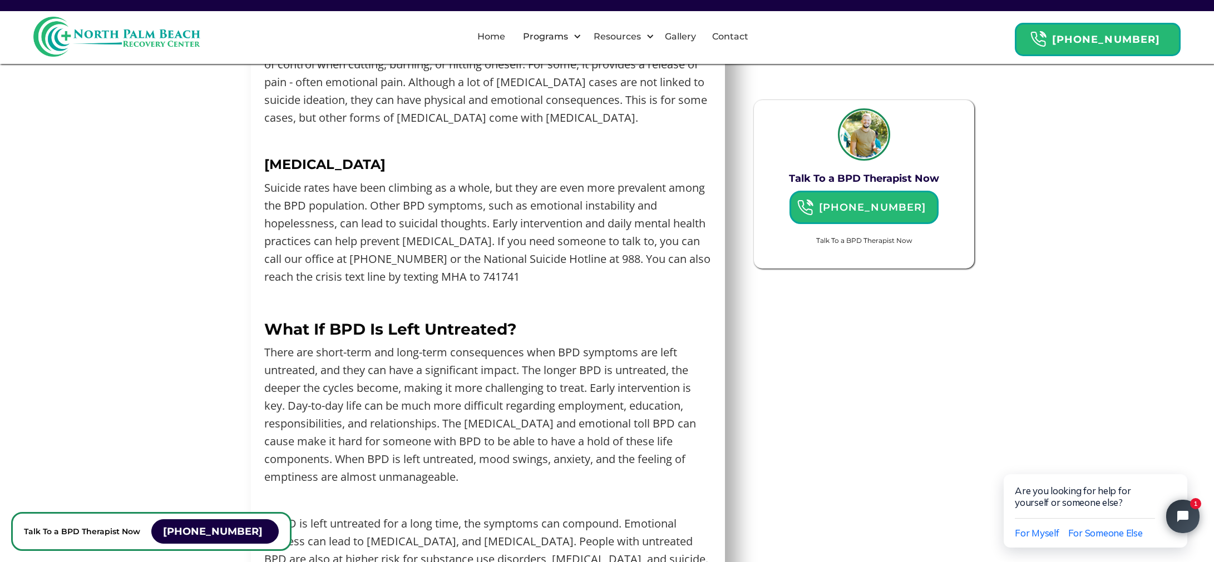
scroll to position [2813, 0]
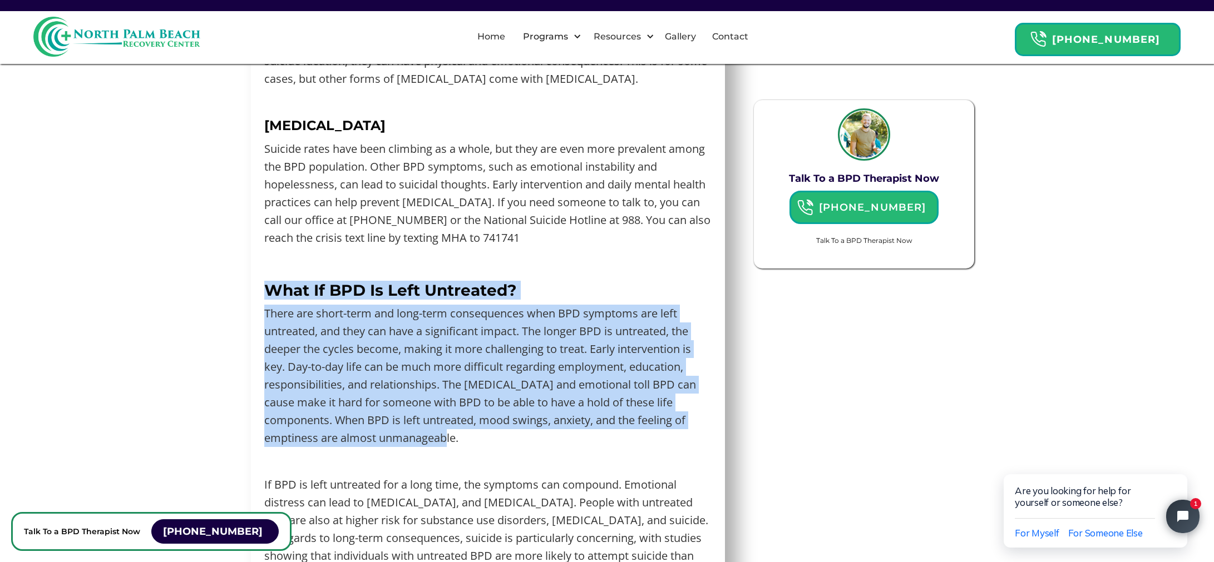
drag, startPoint x: 267, startPoint y: 287, endPoint x: 459, endPoint y: 438, distance: 244.5
click at [539, 394] on p "There are short-term and long-term consequences when BPD symptoms are left untr…" at bounding box center [487, 376] width 447 height 142
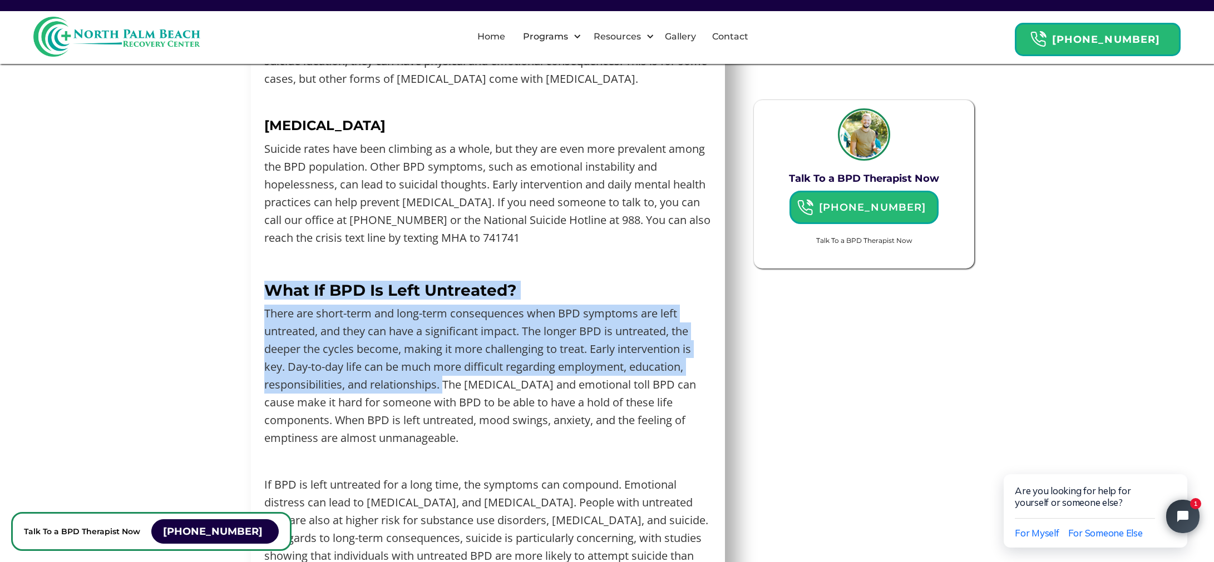
drag, startPoint x: 443, startPoint y: 385, endPoint x: 260, endPoint y: 293, distance: 205.0
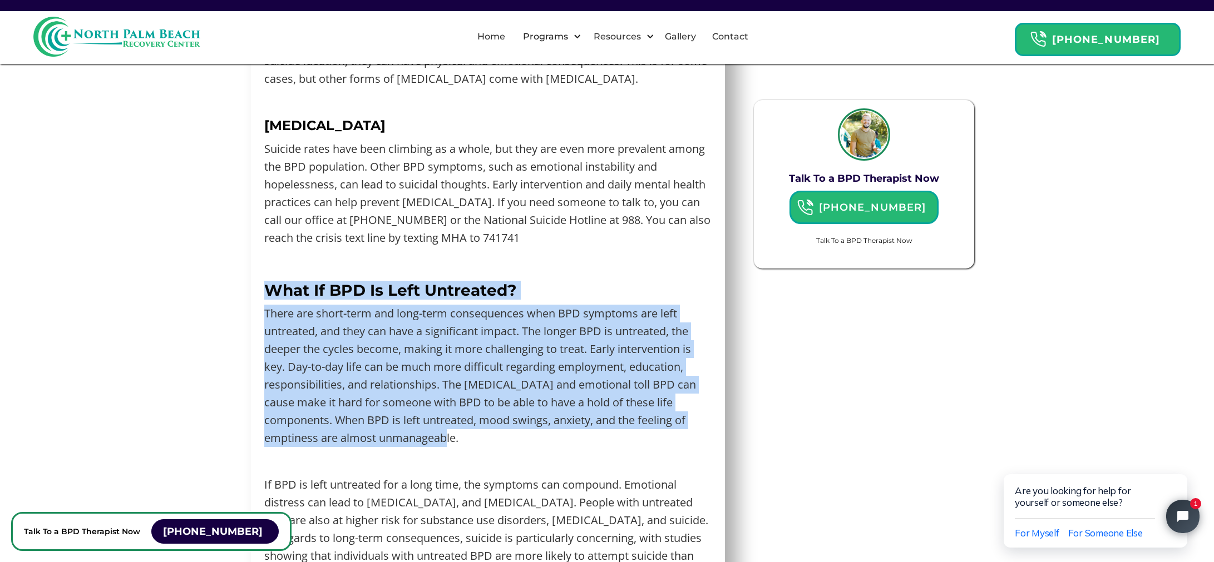
drag, startPoint x: 264, startPoint y: 289, endPoint x: 466, endPoint y: 439, distance: 252.0
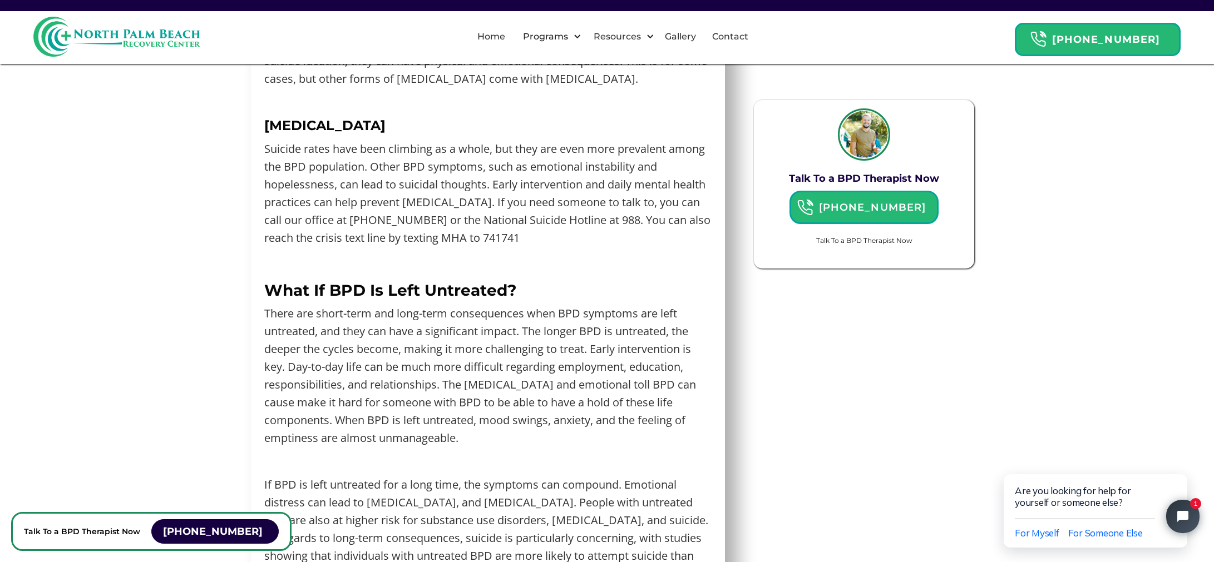
click at [466, 439] on p "There are short-term and long-term consequences when BPD symptoms are left untr…" at bounding box center [487, 376] width 447 height 142
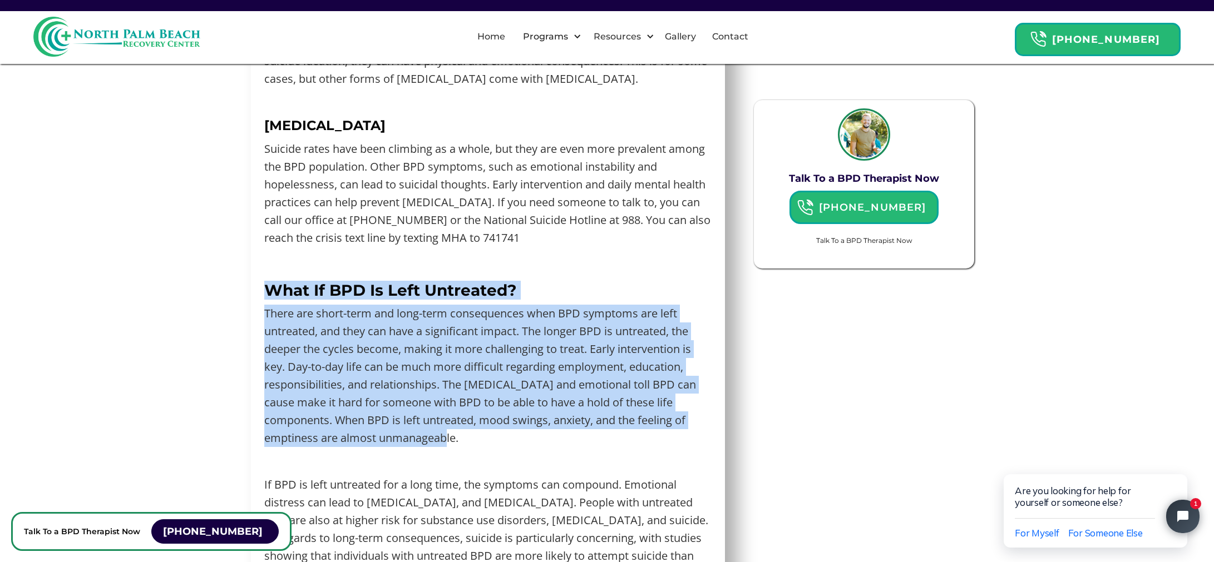
drag, startPoint x: 462, startPoint y: 438, endPoint x: 262, endPoint y: 286, distance: 251.3
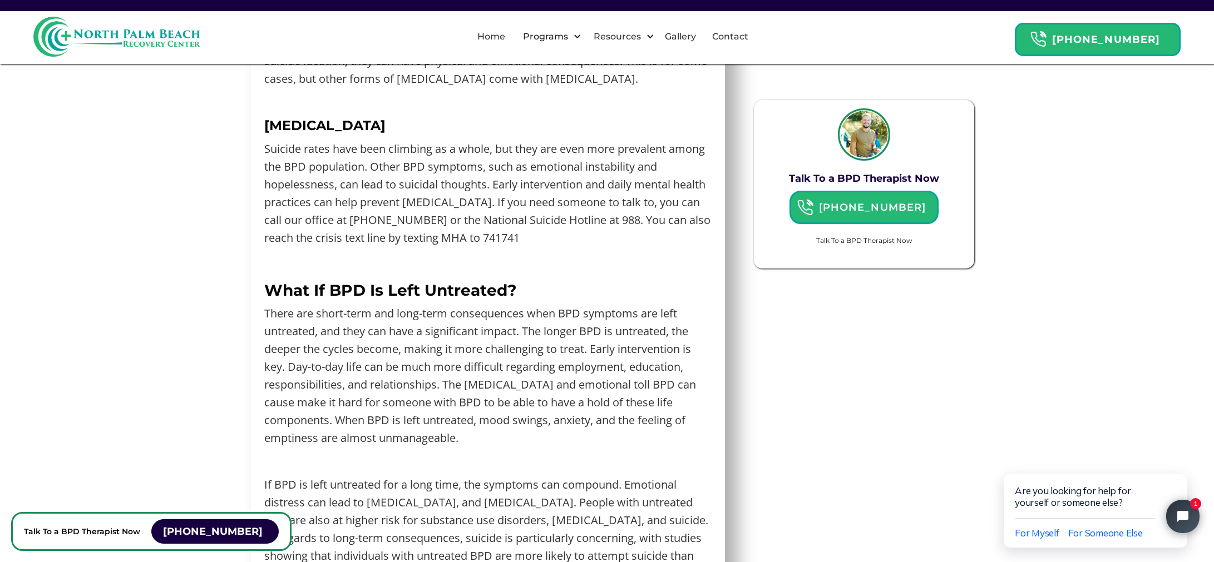
click at [516, 239] on p "Suicide rates have been climbing as a whole, but they are even more prevalent a…" at bounding box center [487, 193] width 447 height 107
drag, startPoint x: 524, startPoint y: 238, endPoint x: 258, endPoint y: 117, distance: 292.3
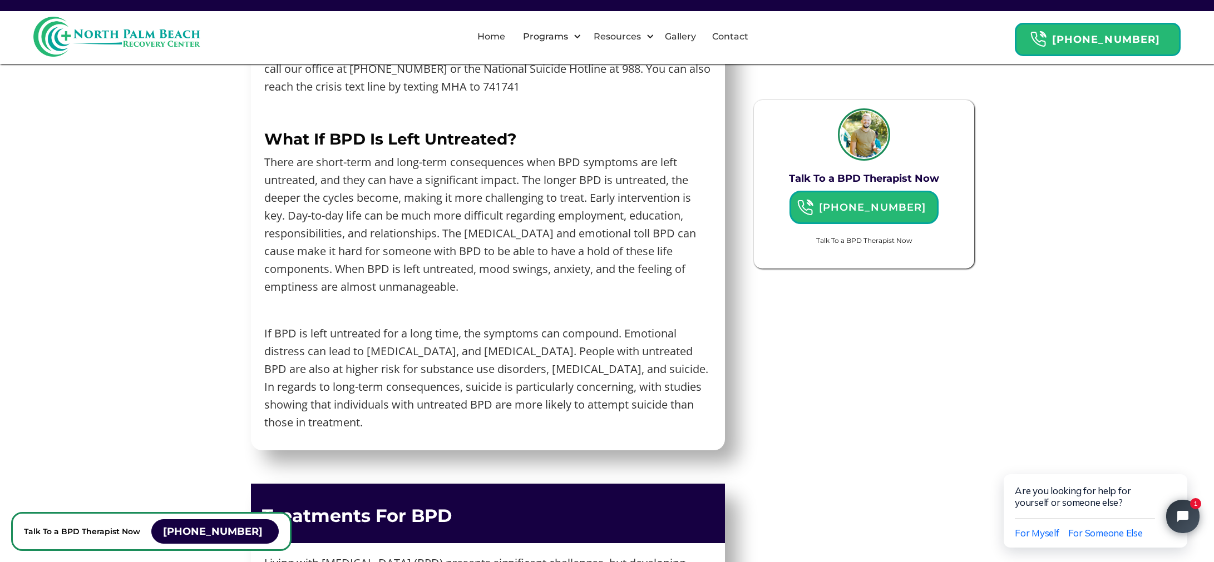
scroll to position [2966, 0]
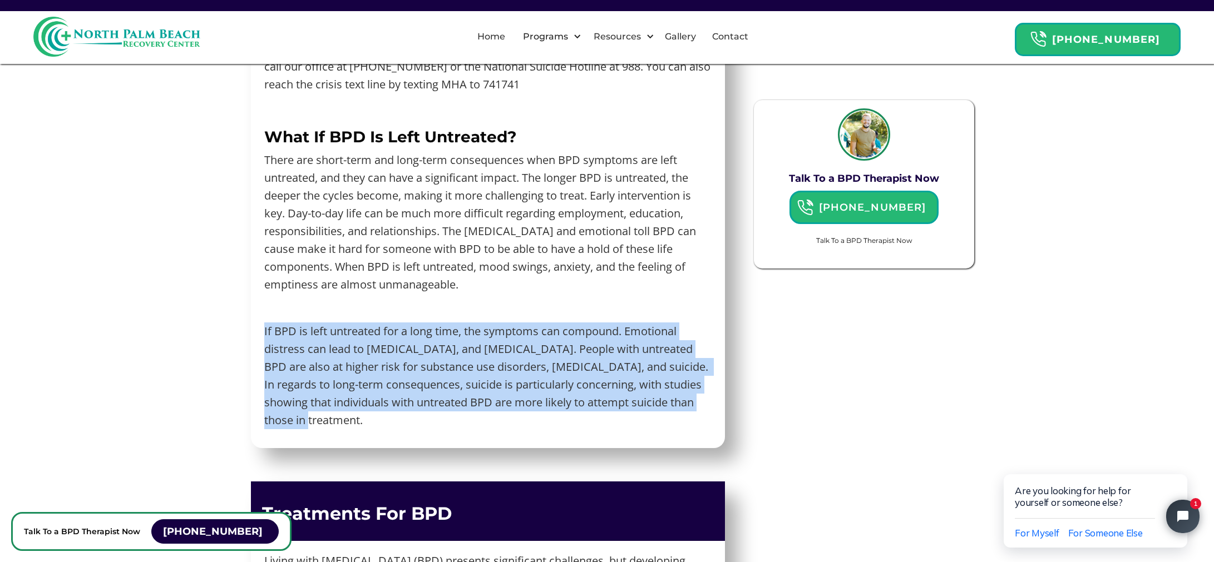
drag, startPoint x: 264, startPoint y: 330, endPoint x: 330, endPoint y: 413, distance: 106.1
click at [330, 413] on p "If BPD is left untreated for a long time, the symptoms can compound. Emotional …" at bounding box center [487, 376] width 447 height 107
click at [481, 363] on p "If BPD is left untreated for a long time, the symptoms can compound. Emotional …" at bounding box center [487, 376] width 447 height 107
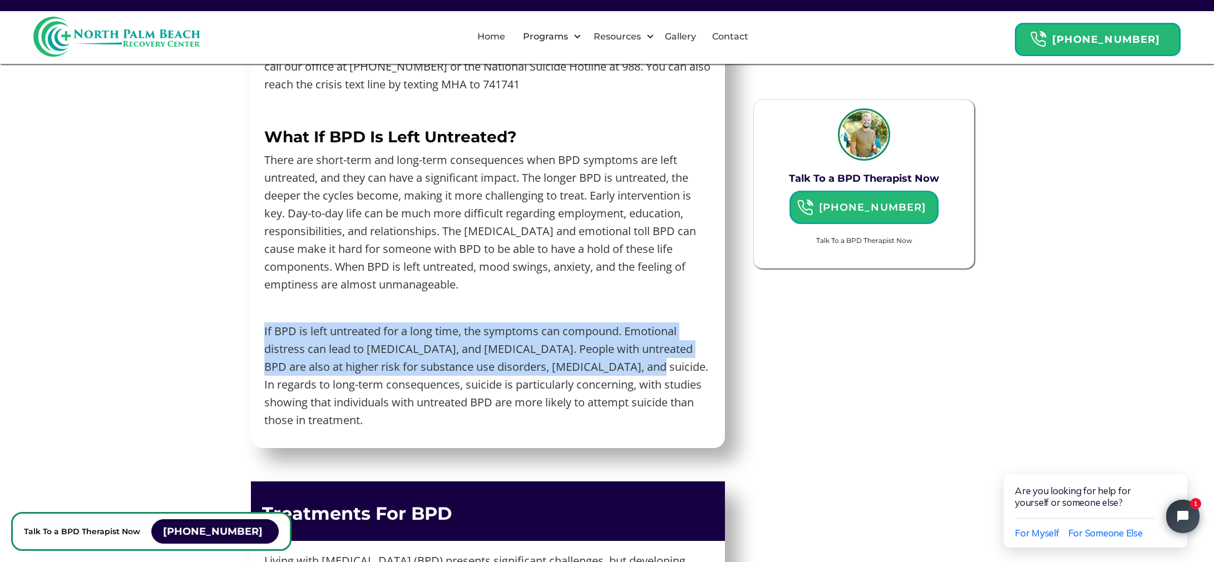
drag, startPoint x: 624, startPoint y: 369, endPoint x: 245, endPoint y: 325, distance: 381.3
click at [433, 370] on p "If BPD is left untreated for a long time, the symptoms can compound. Emotional …" at bounding box center [487, 376] width 447 height 107
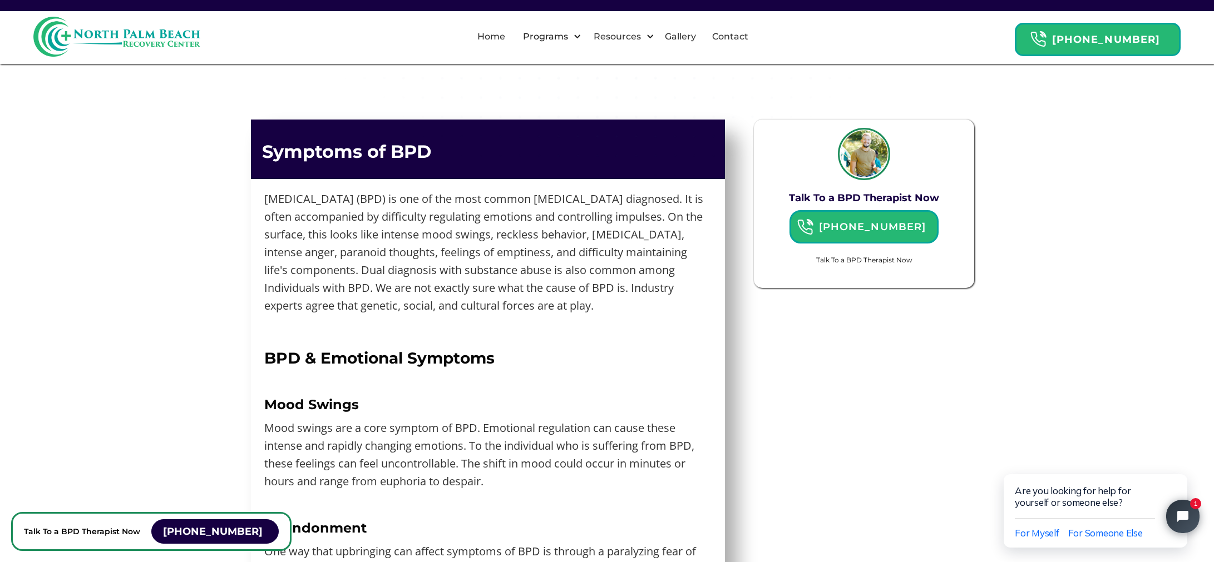
scroll to position [956, 0]
drag, startPoint x: 657, startPoint y: 308, endPoint x: 388, endPoint y: 263, distance: 273.4
click at [388, 263] on p "[MEDICAL_DATA] (BPD) is one of the most common [MEDICAL_DATA] diagnosed. It is …" at bounding box center [487, 252] width 447 height 125
click at [477, 273] on p "[MEDICAL_DATA] (BPD) is one of the most common [MEDICAL_DATA] diagnosed. It is …" at bounding box center [487, 252] width 447 height 125
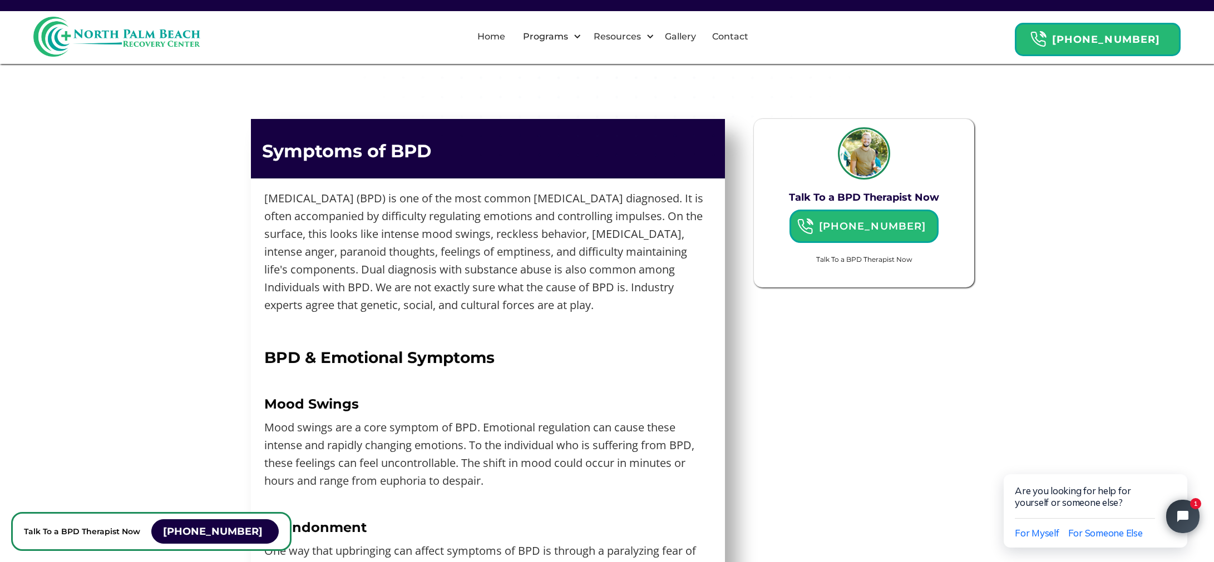
drag, startPoint x: 482, startPoint y: 276, endPoint x: 545, endPoint y: 348, distance: 95.8
click at [662, 309] on p "[MEDICAL_DATA] (BPD) is one of the most common [MEDICAL_DATA] diagnosed. It is …" at bounding box center [487, 252] width 447 height 125
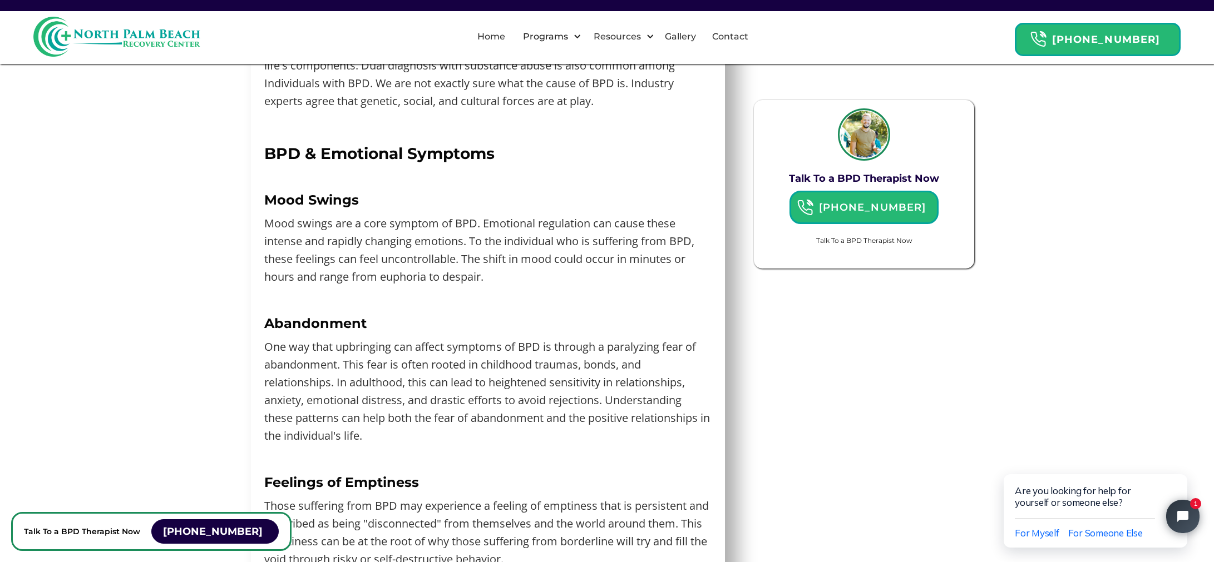
scroll to position [1161, 0]
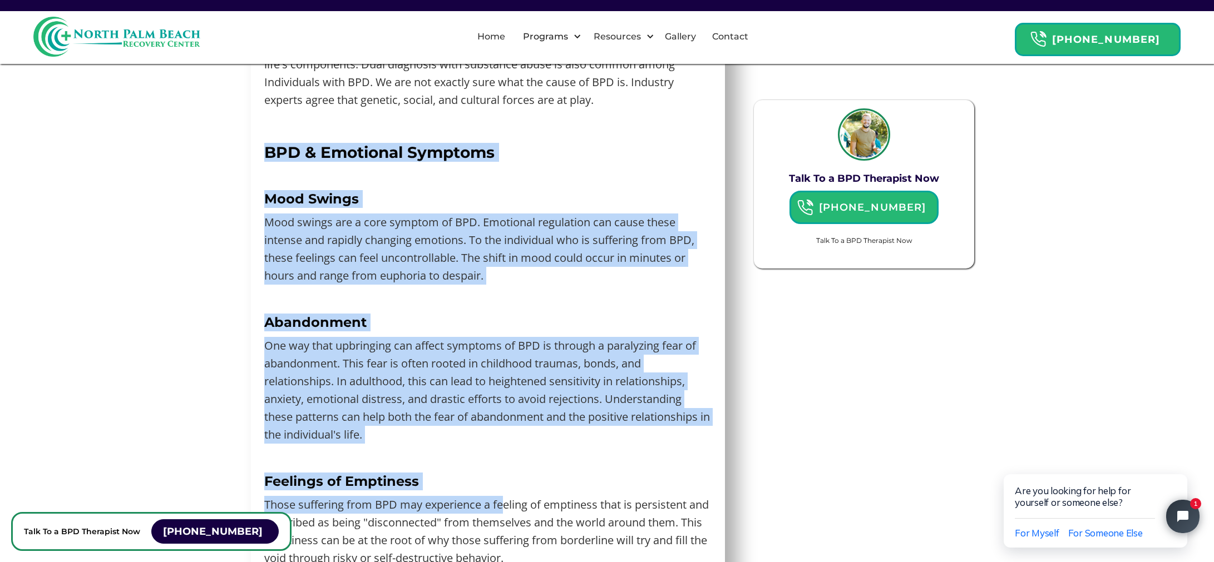
drag, startPoint x: 268, startPoint y: 155, endPoint x: 506, endPoint y: 499, distance: 418.1
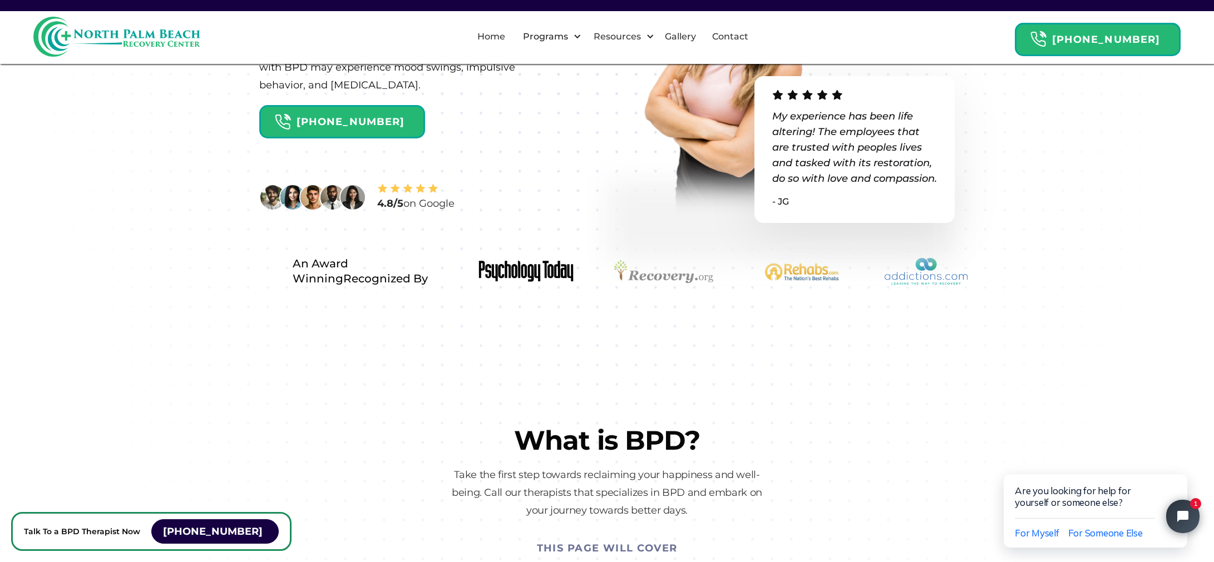
scroll to position [0, 0]
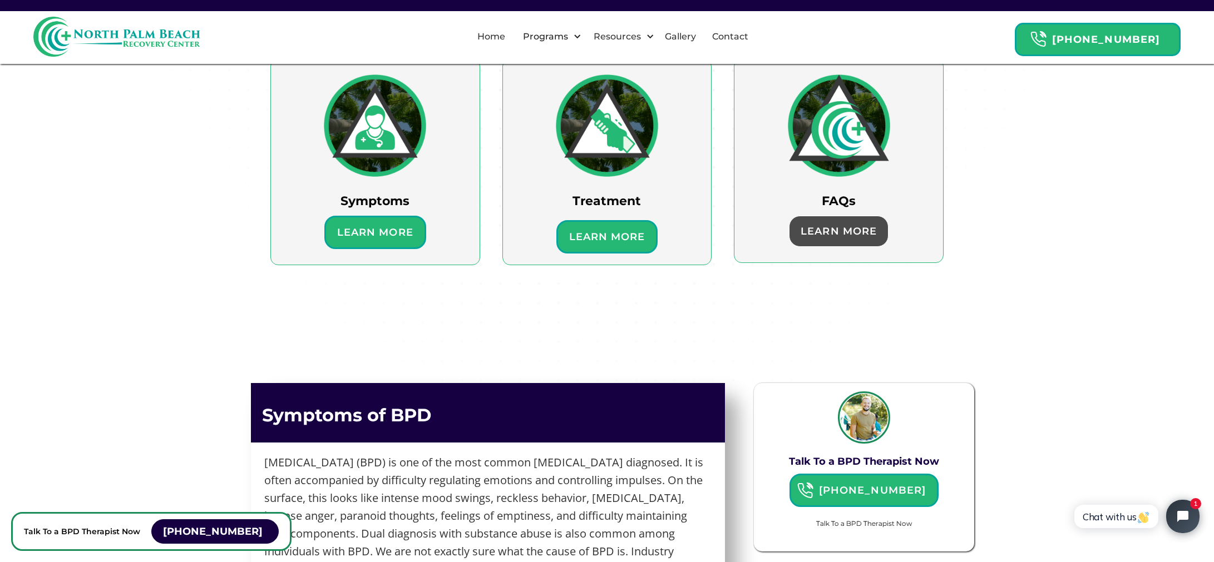
click at [818, 231] on h6 "Learn More" at bounding box center [838, 231] width 87 height 17
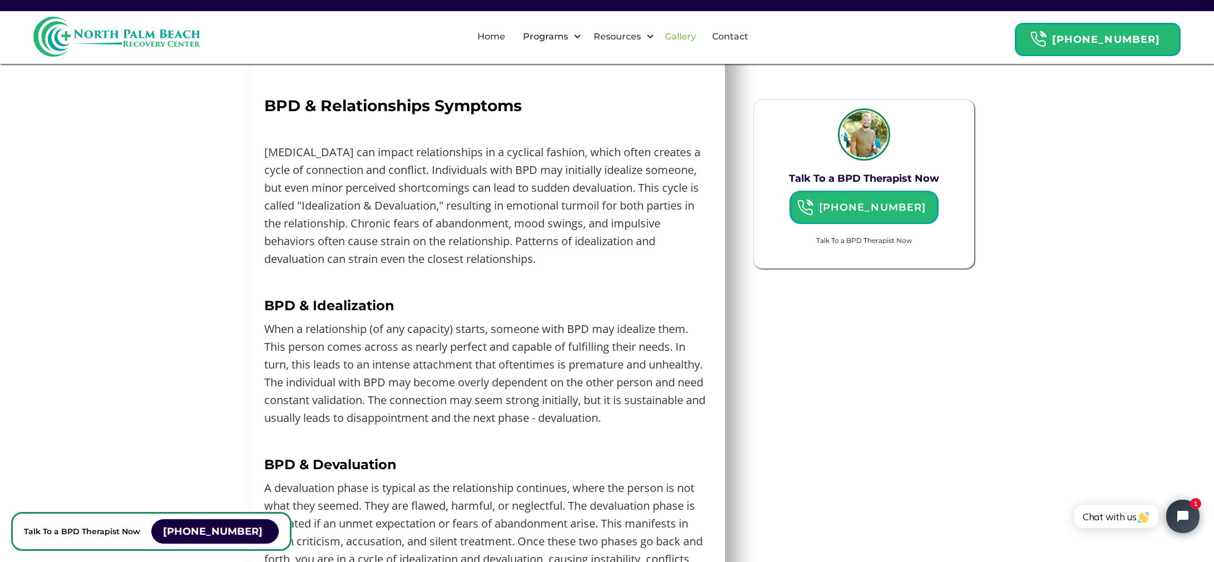
scroll to position [1669, 0]
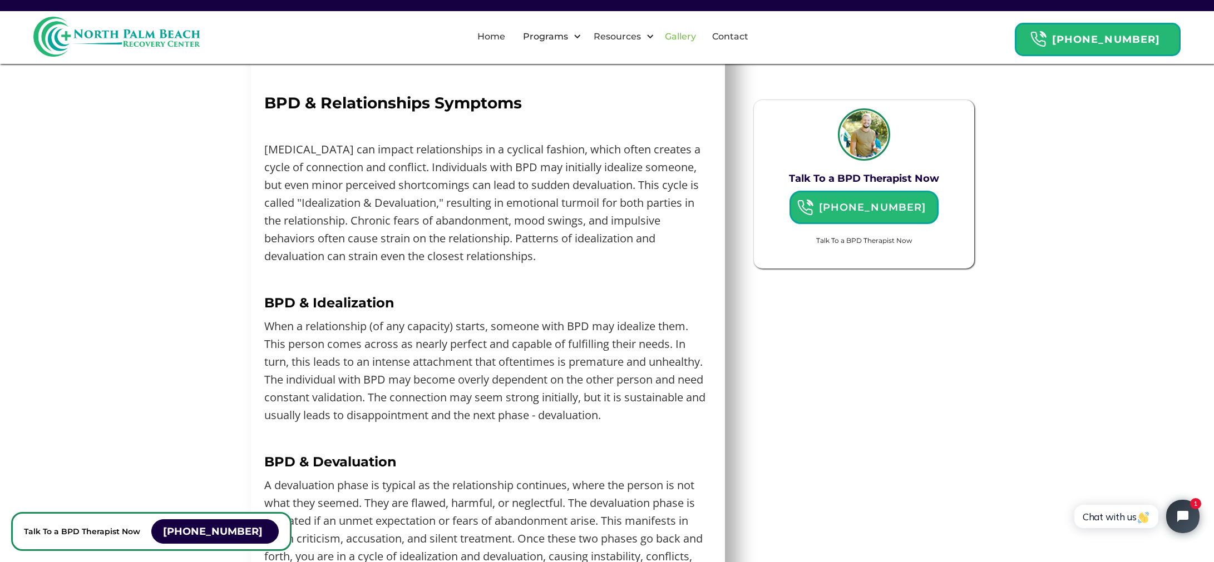
click at [686, 40] on link "Gallery" at bounding box center [680, 37] width 44 height 36
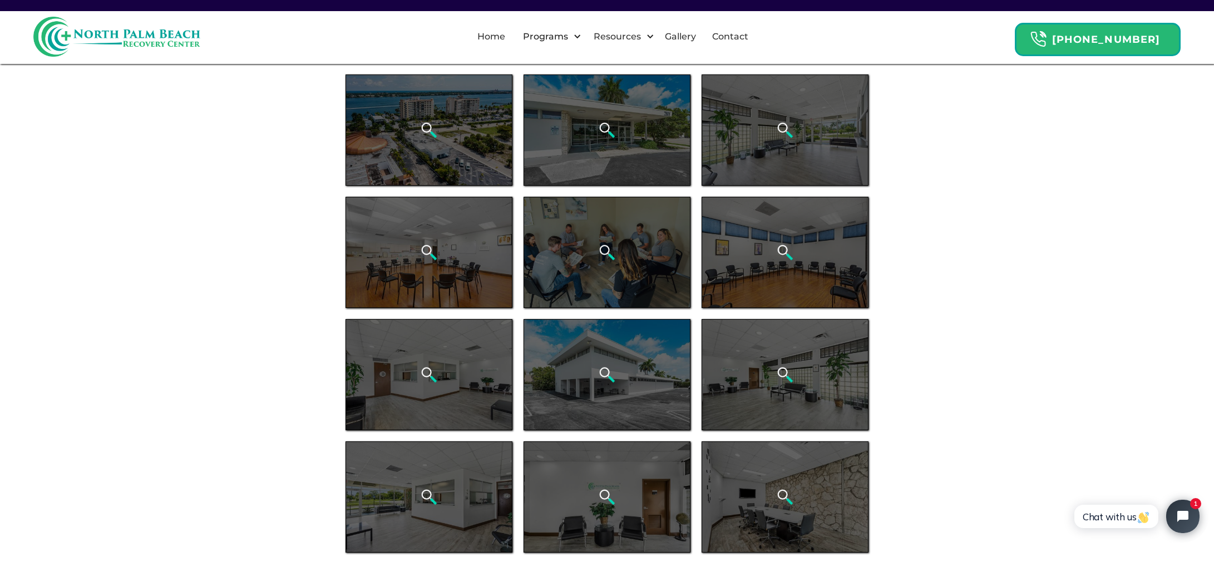
scroll to position [41, 0]
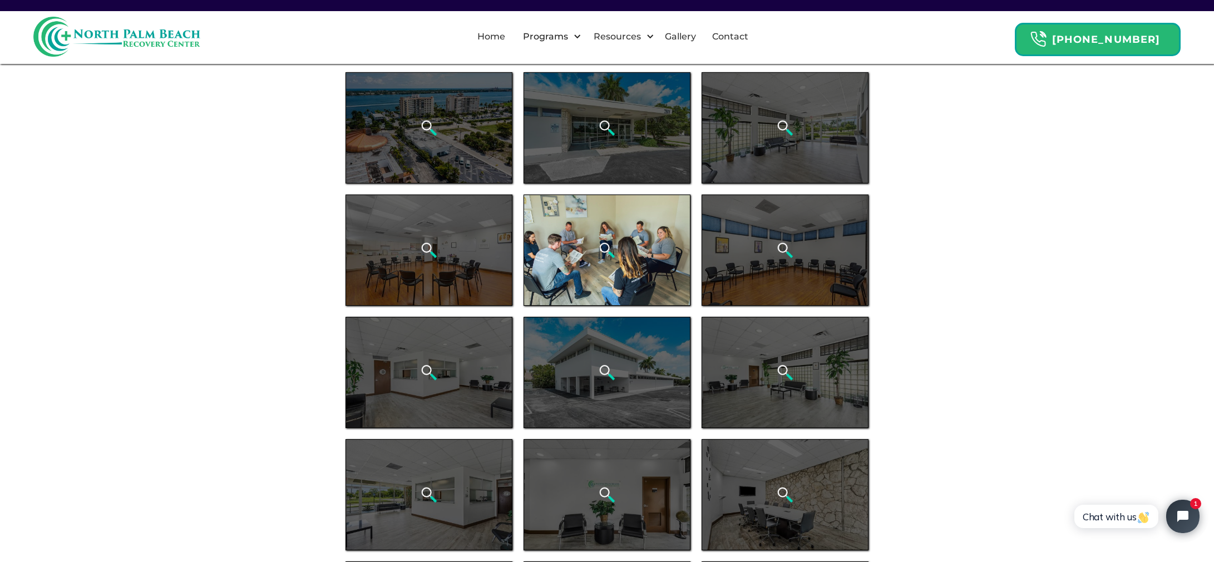
click at [622, 248] on div "open lightbox" at bounding box center [606, 250] width 167 height 111
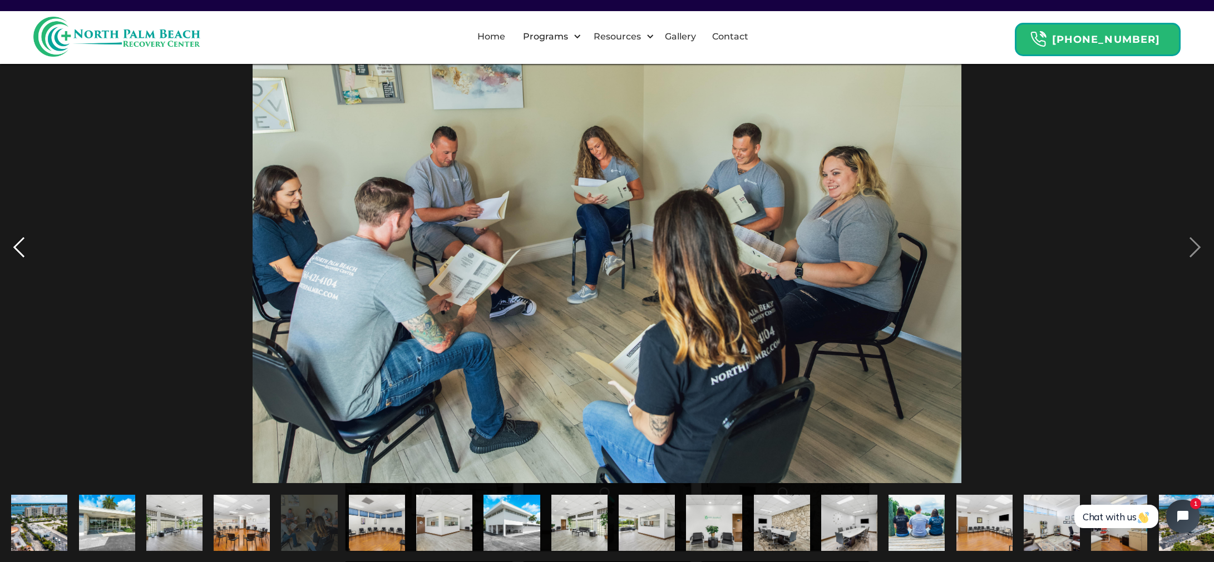
click at [17, 253] on div "previous image" at bounding box center [19, 247] width 38 height 472
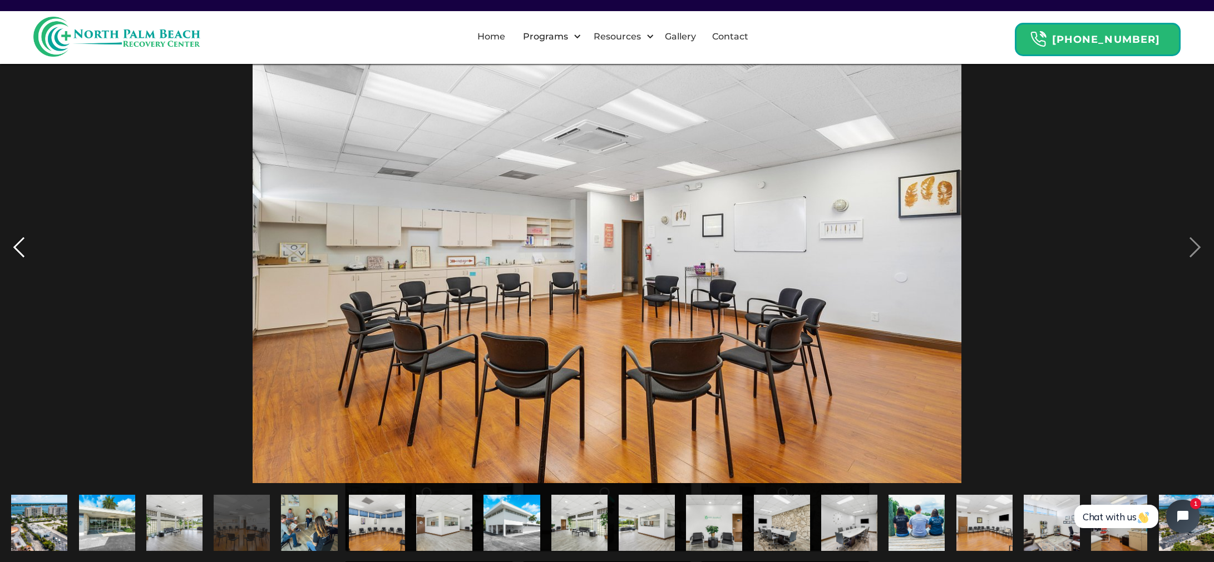
click at [17, 253] on div "previous image" at bounding box center [19, 247] width 38 height 472
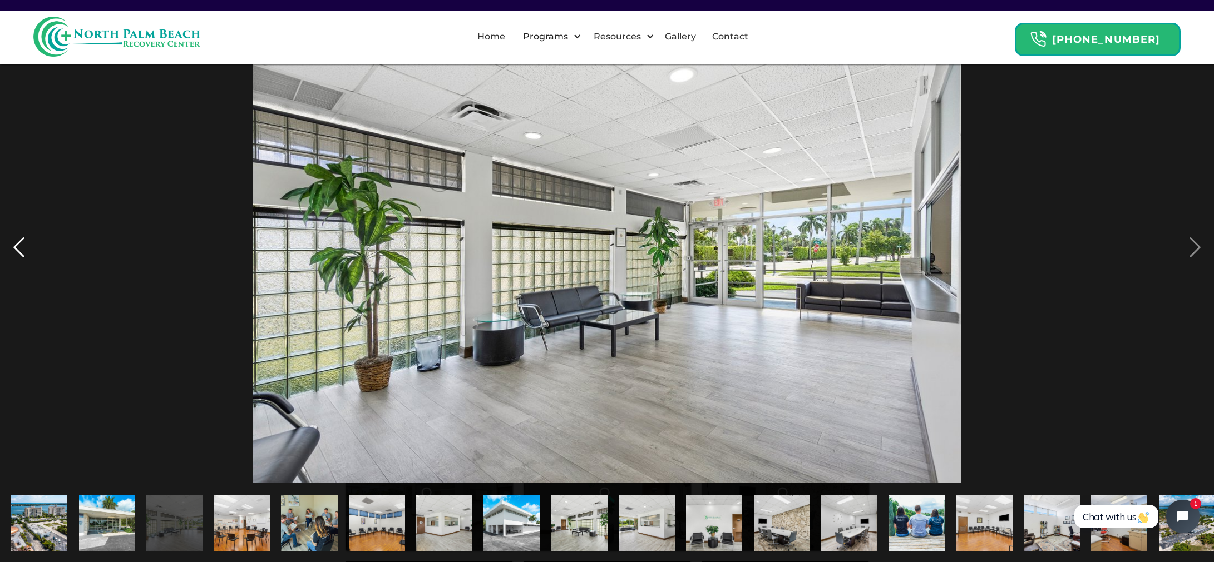
click at [17, 253] on div "previous image" at bounding box center [19, 247] width 38 height 472
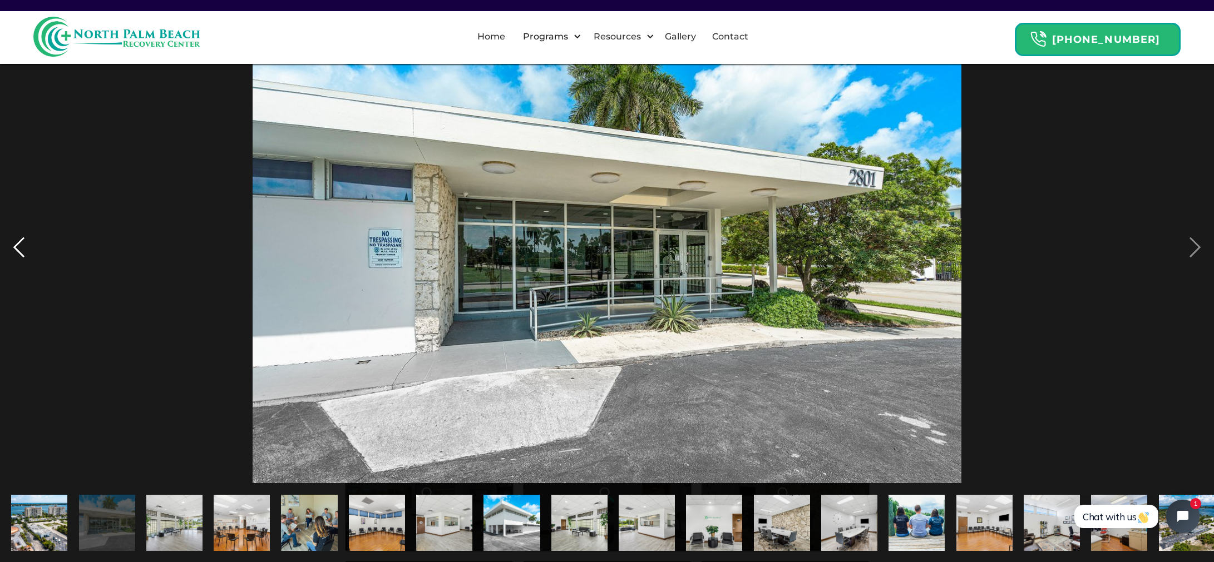
click at [17, 253] on div "previous image" at bounding box center [19, 247] width 38 height 472
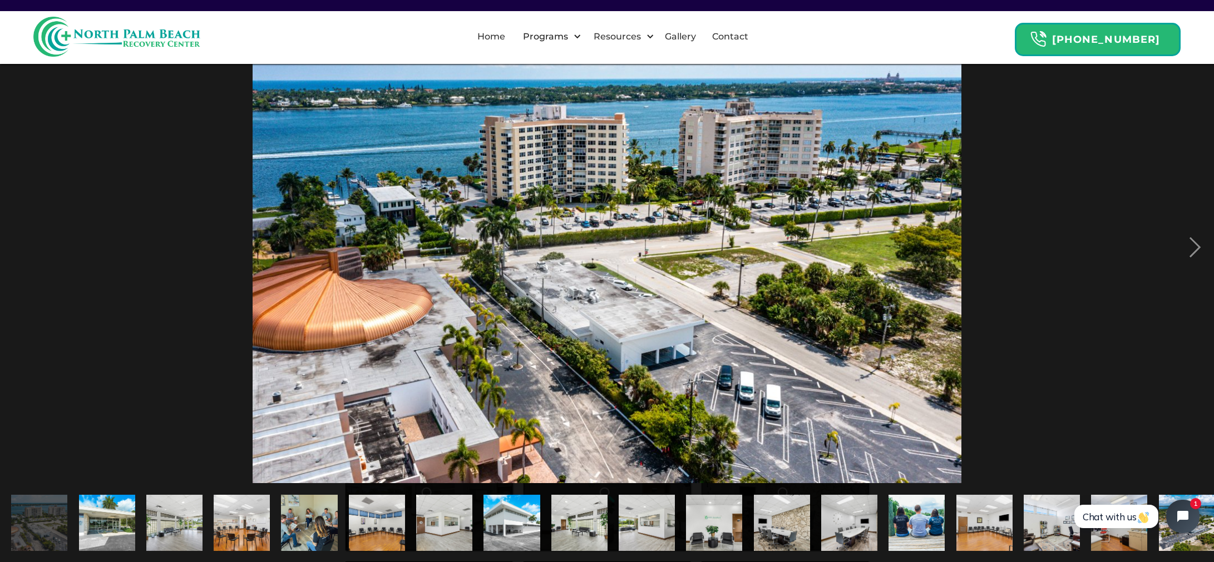
click at [17, 253] on div "previous image" at bounding box center [19, 247] width 38 height 472
click at [18, 251] on div "previous image" at bounding box center [19, 247] width 38 height 472
click at [1189, 241] on div "next image" at bounding box center [1195, 247] width 38 height 472
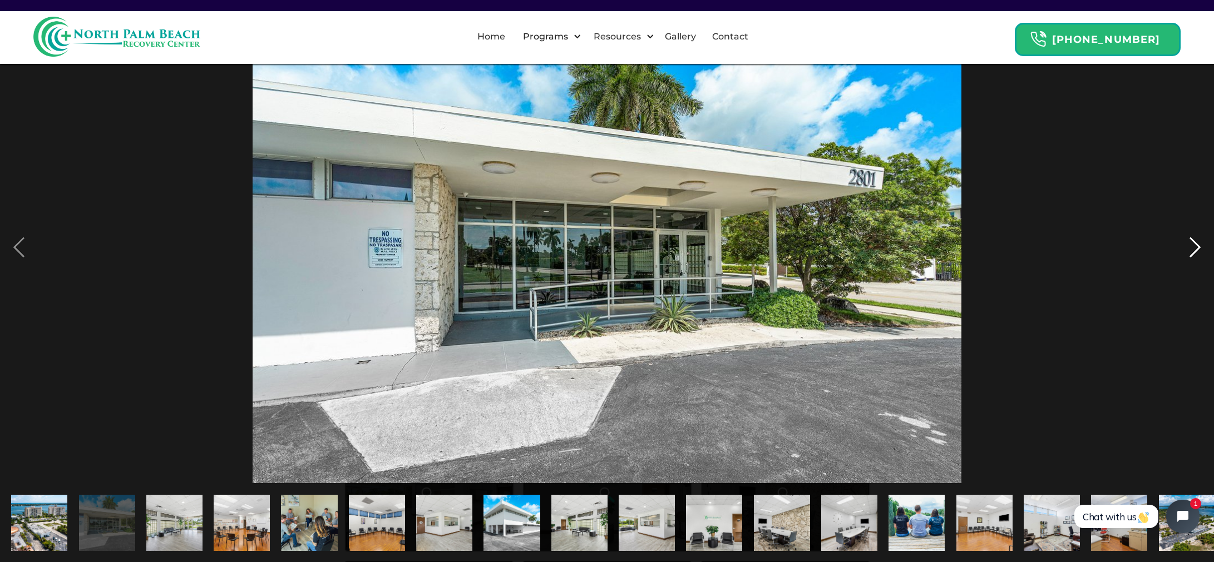
click at [1189, 241] on div "next image" at bounding box center [1195, 247] width 38 height 472
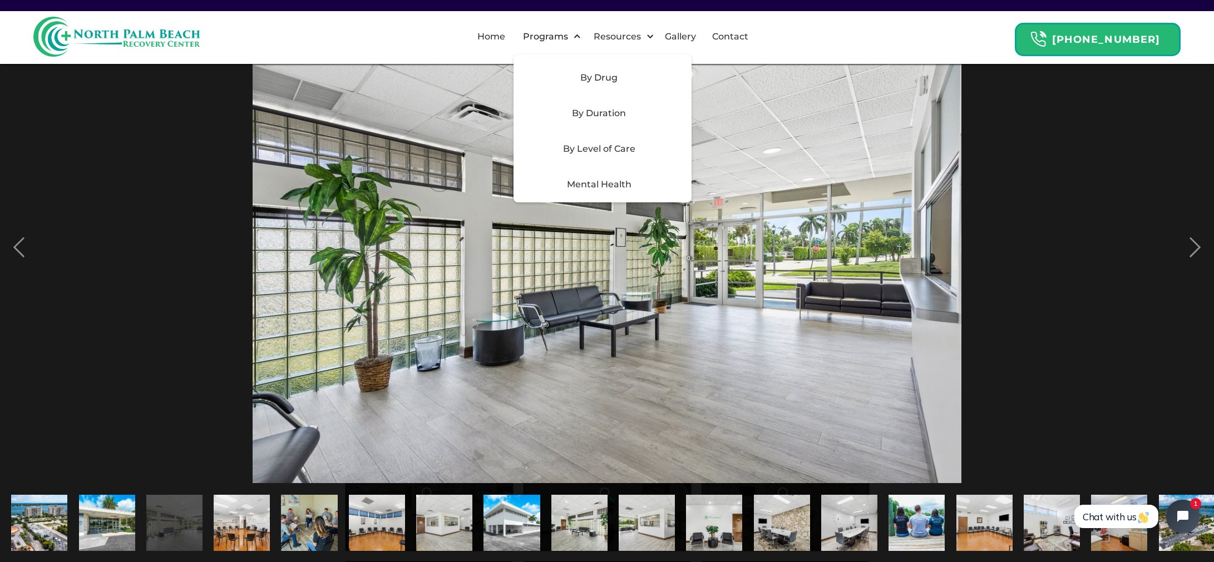
click at [599, 146] on div "By Level of Care" at bounding box center [599, 148] width 158 height 13
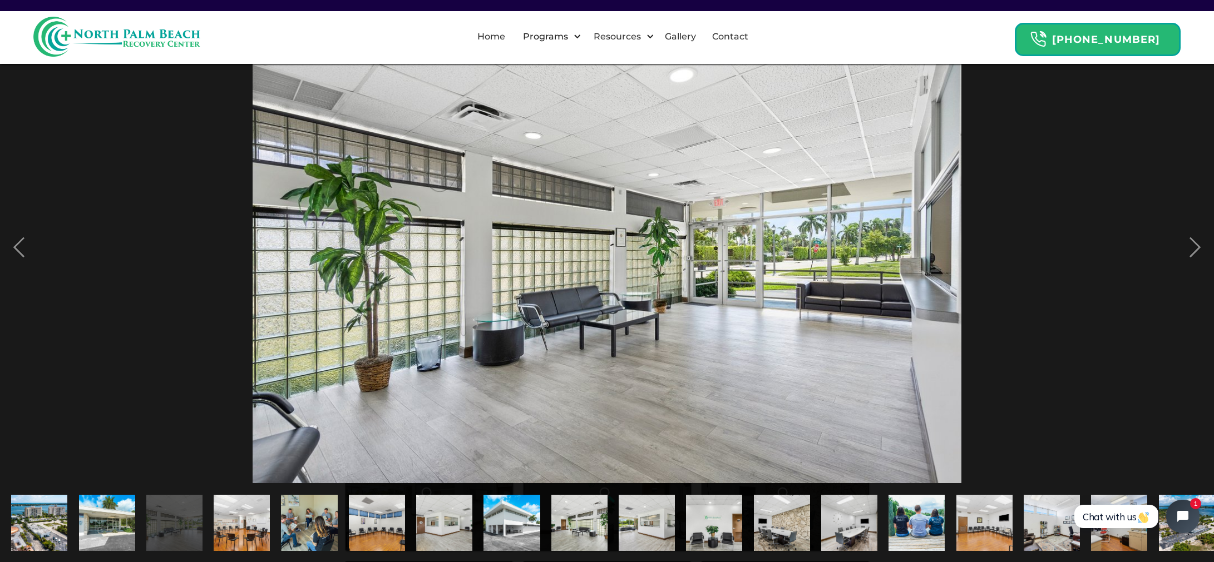
click at [498, 175] on img at bounding box center [607, 247] width 708 height 472
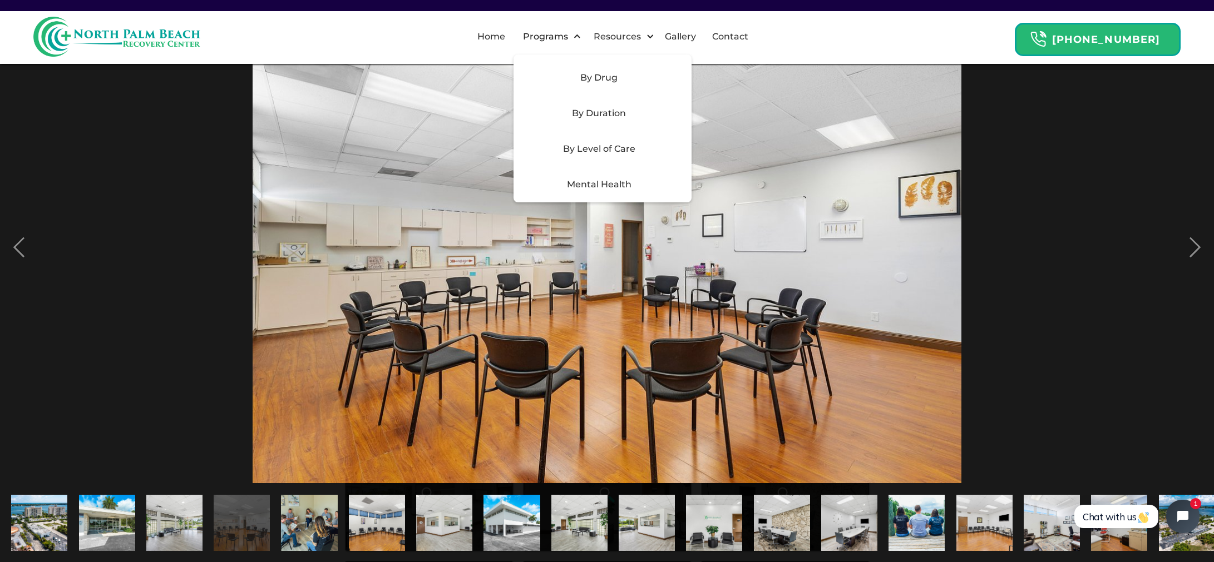
click at [600, 186] on div "Mental Health" at bounding box center [599, 184] width 158 height 13
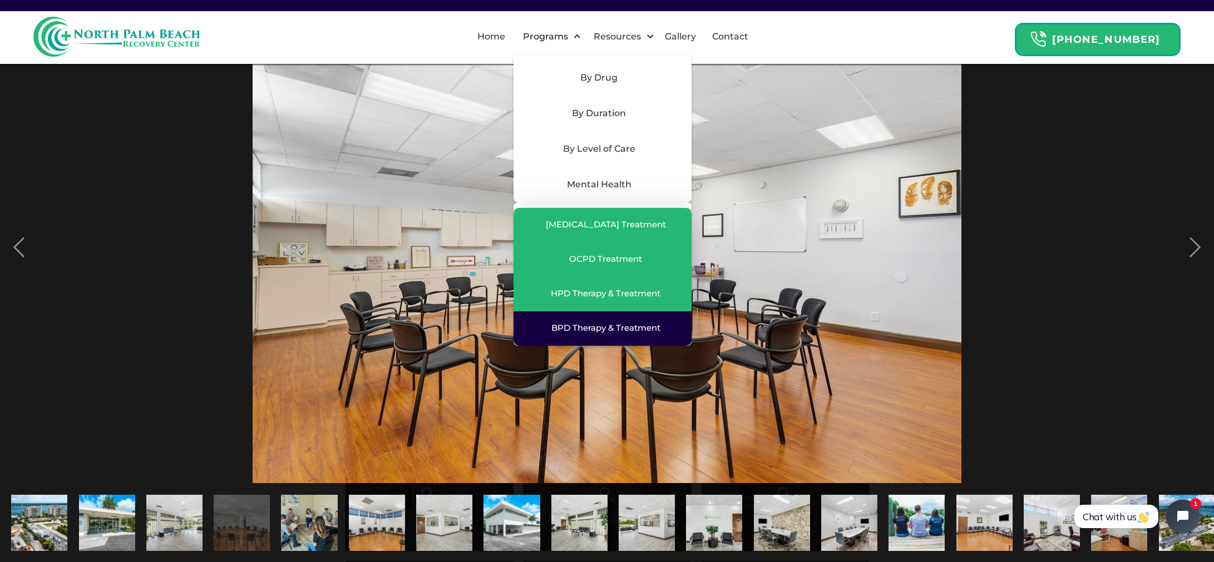
click at [622, 323] on div "BPD Therapy & Treatment" at bounding box center [605, 328] width 109 height 11
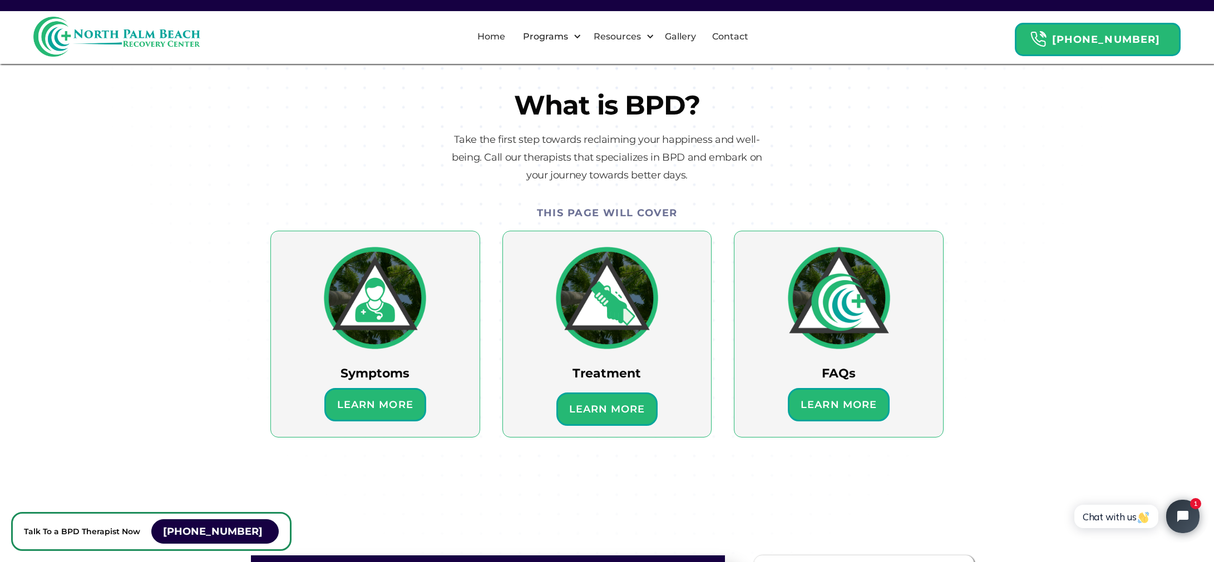
scroll to position [520, 0]
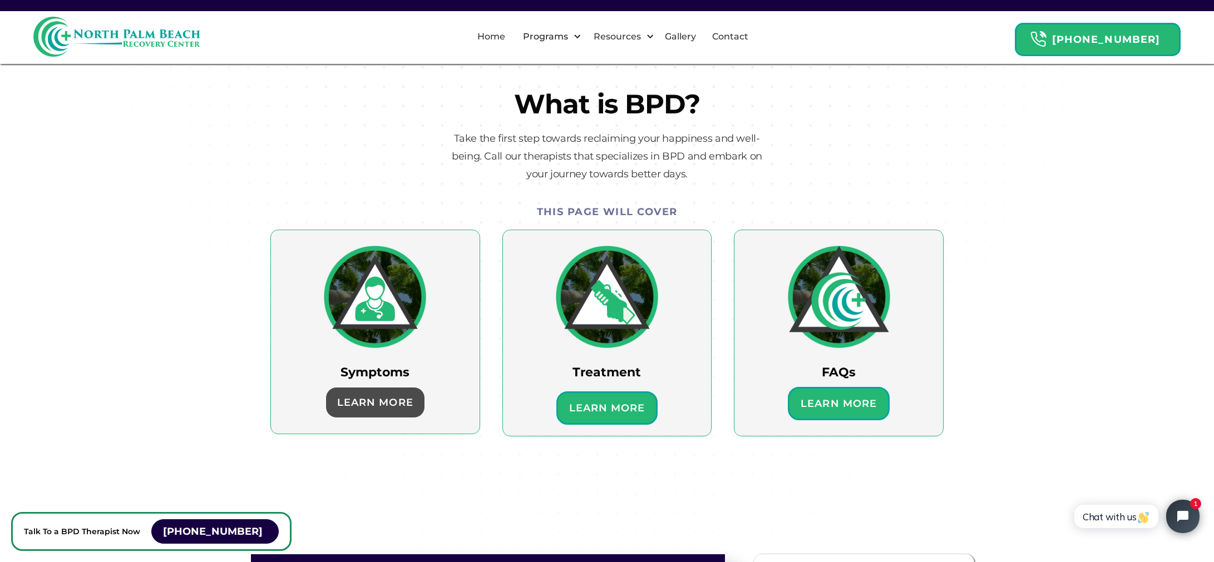
click at [350, 400] on h6 "Learn More" at bounding box center [375, 402] width 87 height 17
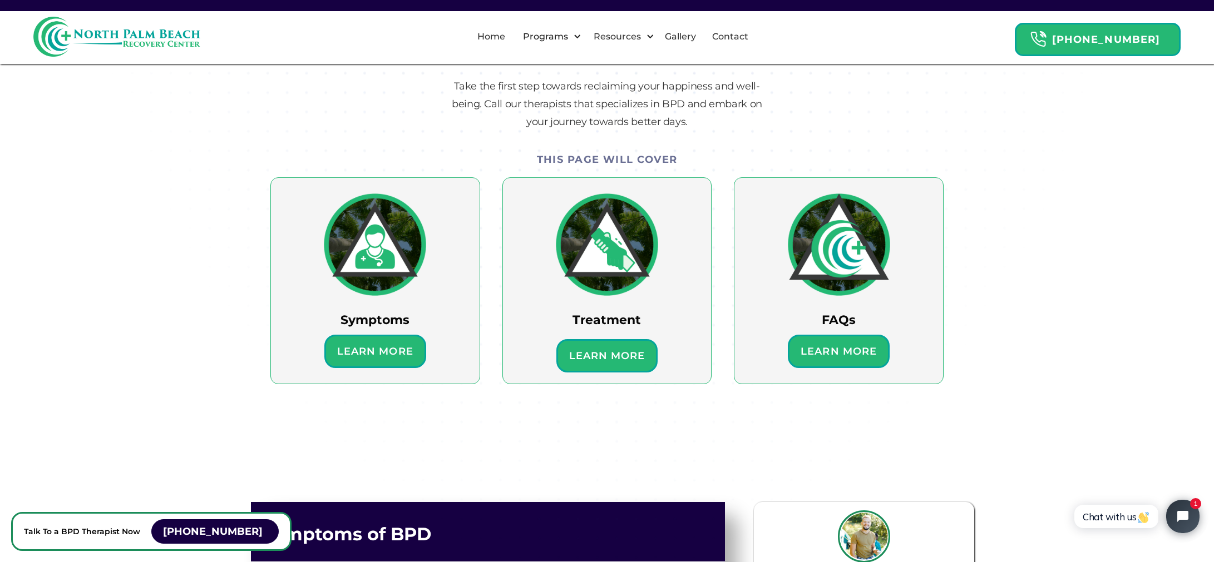
scroll to position [516, 0]
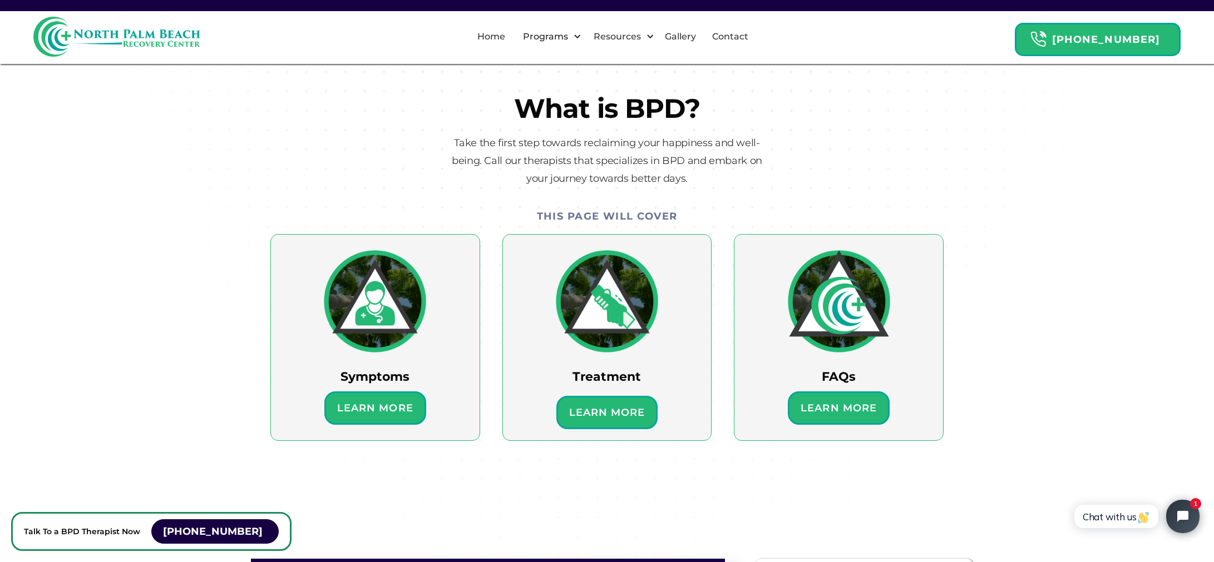
scroll to position [520, 0]
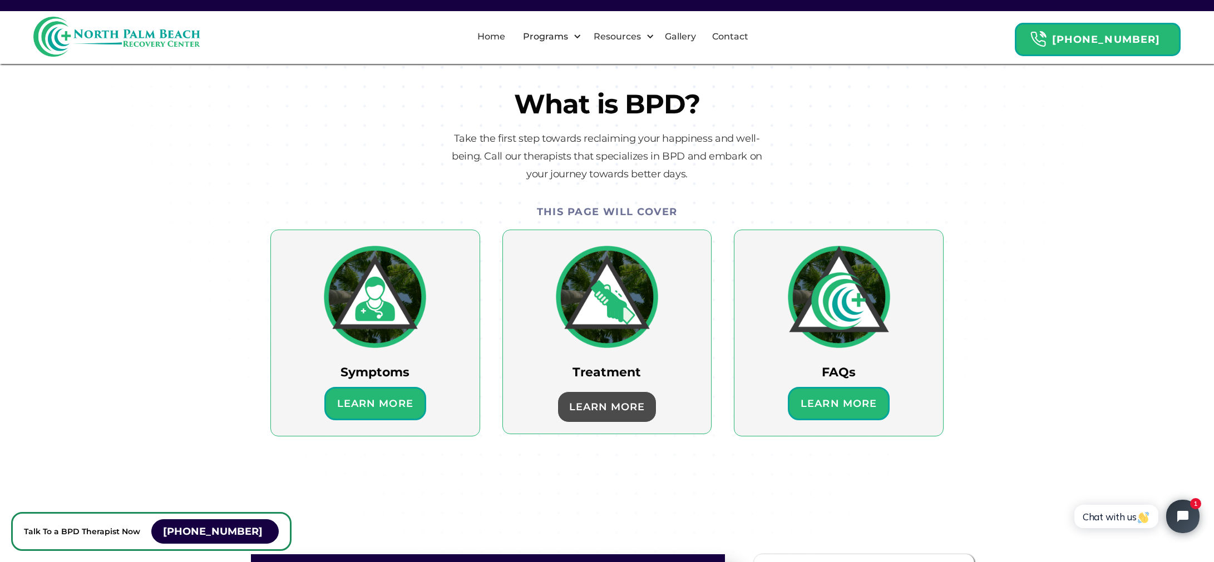
click at [623, 415] on div "Learn More" at bounding box center [607, 407] width 100 height 31
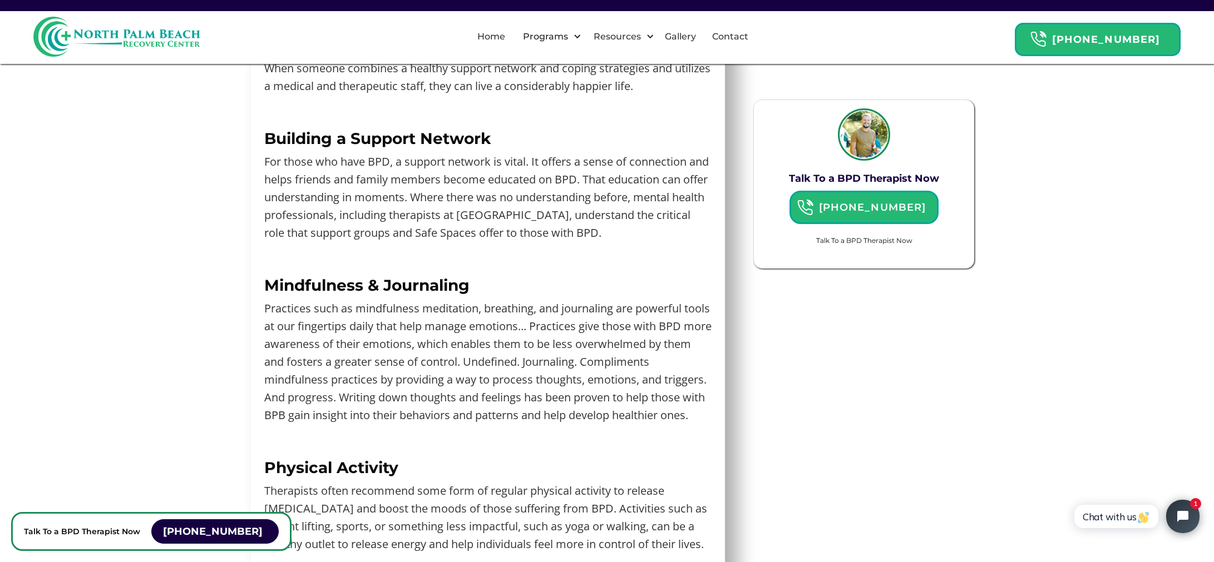
scroll to position [3590, 0]
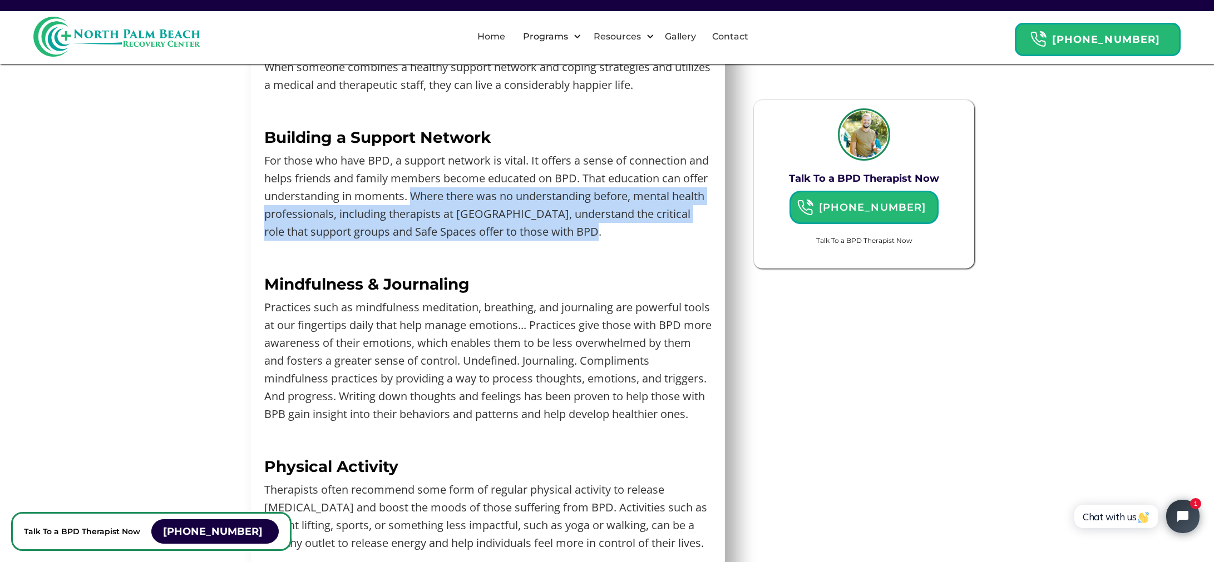
drag, startPoint x: 440, startPoint y: 196, endPoint x: 616, endPoint y: 234, distance: 179.9
click at [616, 234] on p "For those who have BPD, a support network is vital. It offers a sense of connec…" at bounding box center [487, 196] width 447 height 89
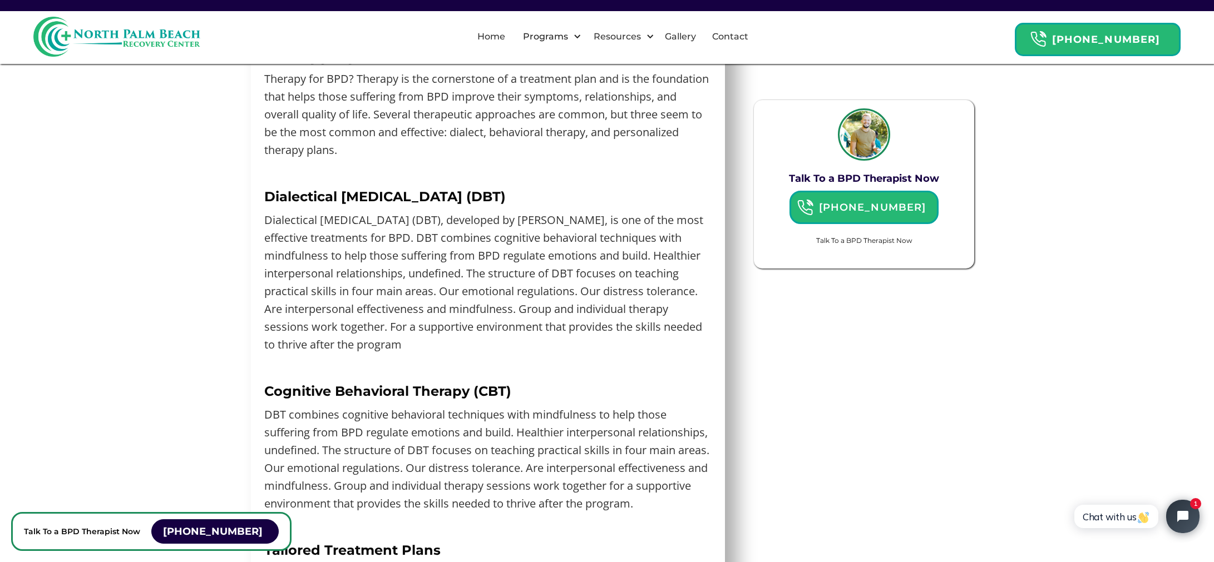
scroll to position [4296, 0]
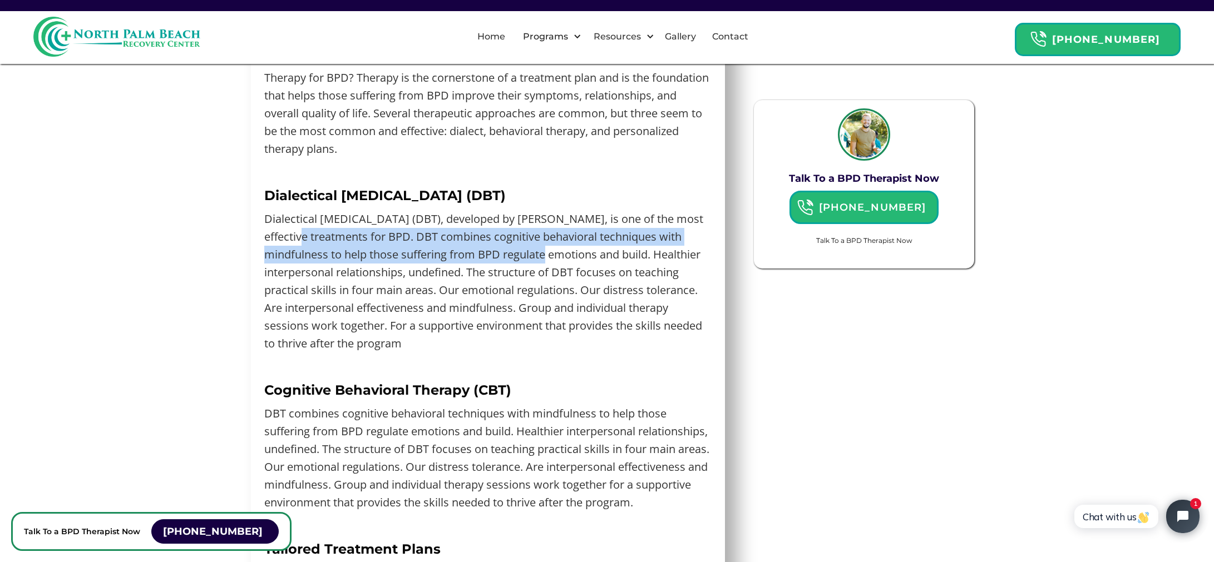
drag, startPoint x: 318, startPoint y: 239, endPoint x: 533, endPoint y: 251, distance: 215.6
click at [533, 251] on p "Dialectical [MEDICAL_DATA] (DBT), developed by [PERSON_NAME], is one of the mos…" at bounding box center [487, 281] width 447 height 142
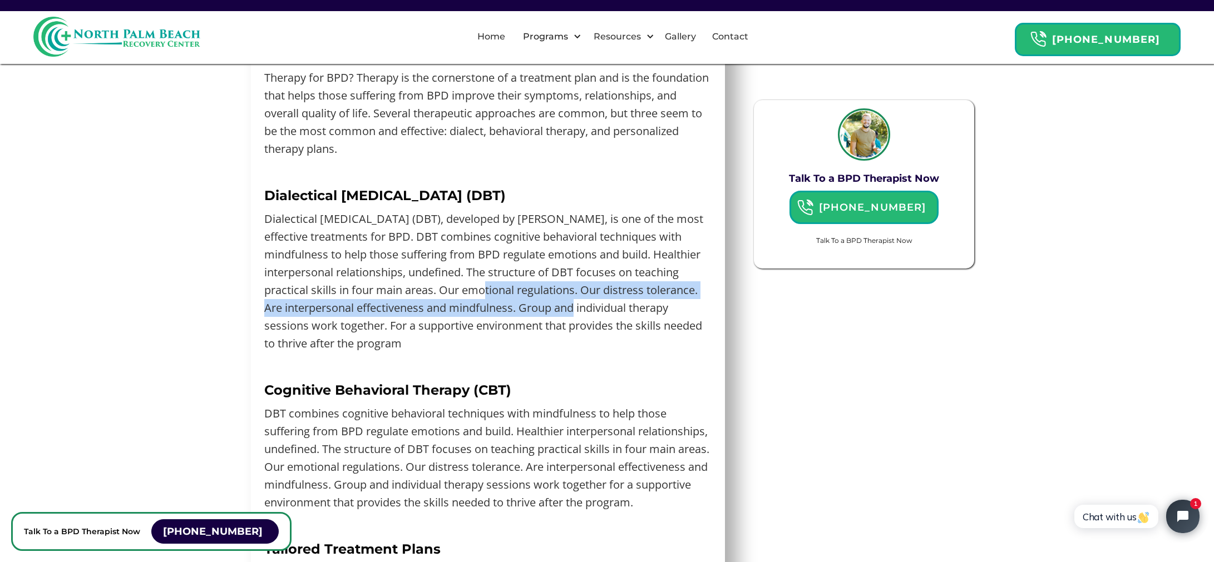
drag, startPoint x: 487, startPoint y: 291, endPoint x: 585, endPoint y: 300, distance: 98.9
click at [585, 300] on p "Dialectical [MEDICAL_DATA] (DBT), developed by [PERSON_NAME], is one of the mos…" at bounding box center [487, 281] width 447 height 142
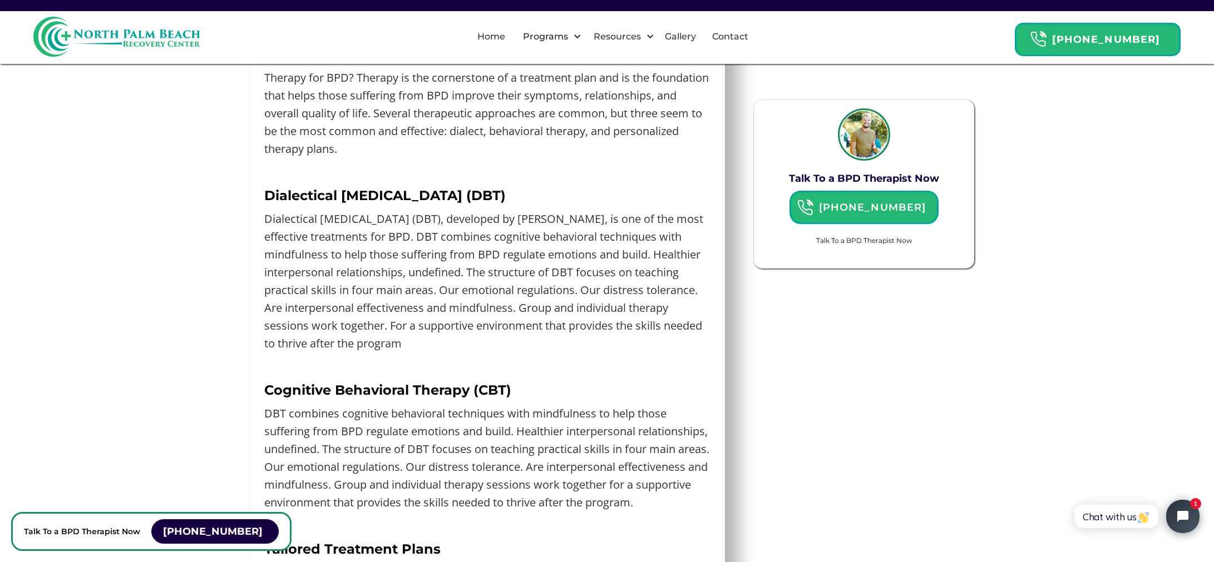
drag, startPoint x: 516, startPoint y: 333, endPoint x: 471, endPoint y: 339, distance: 45.5
click at [516, 334] on p "Dialectical [MEDICAL_DATA] (DBT), developed by [PERSON_NAME], is one of the mos…" at bounding box center [487, 281] width 447 height 142
drag, startPoint x: 461, startPoint y: 339, endPoint x: 260, endPoint y: 268, distance: 213.4
click at [260, 268] on div "Living with Borderline Personality Disorder (BPD) presents significant challeng…" at bounding box center [488, 188] width 474 height 1955
click at [222, 244] on div "Symptoms of BPD Borderline personality disorder (BPD) is one of the most common…" at bounding box center [606, 301] width 779 height 7135
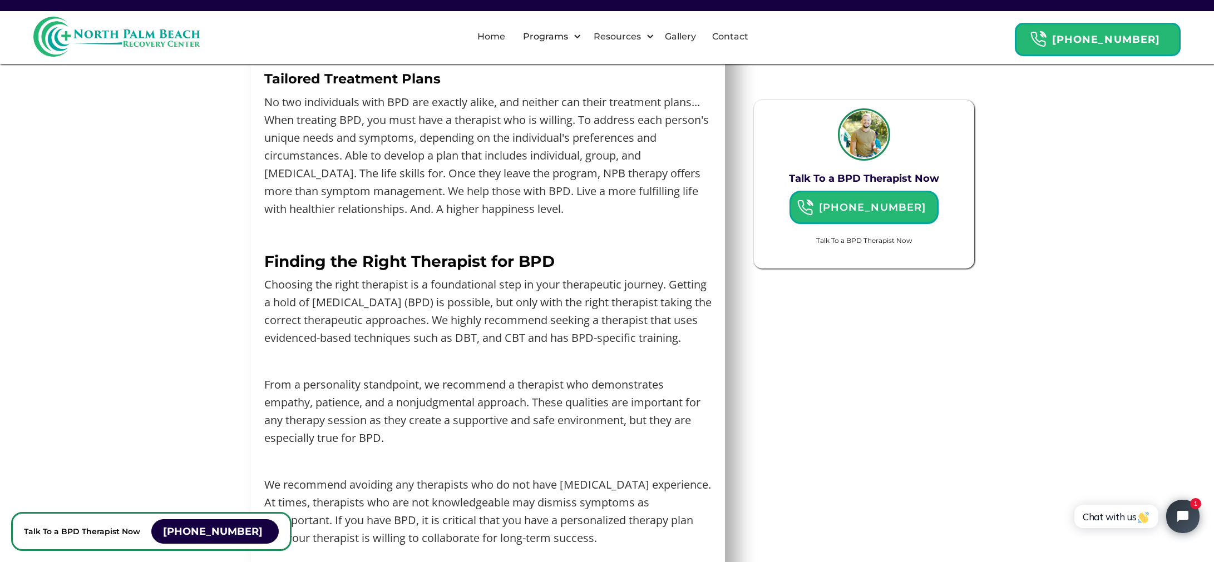
scroll to position [4763, 0]
